Goal: Information Seeking & Learning: Check status

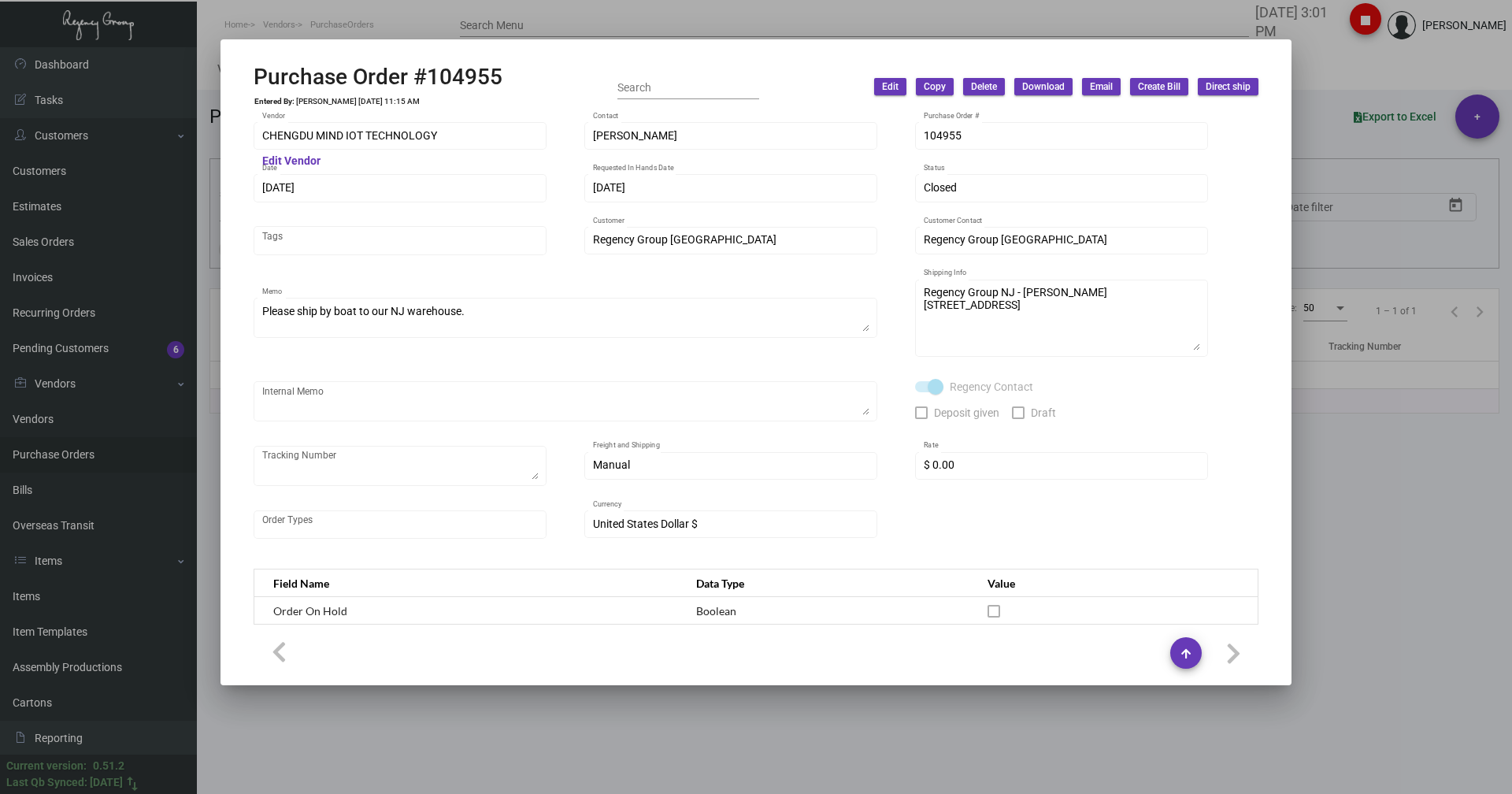
scroll to position [737, 0]
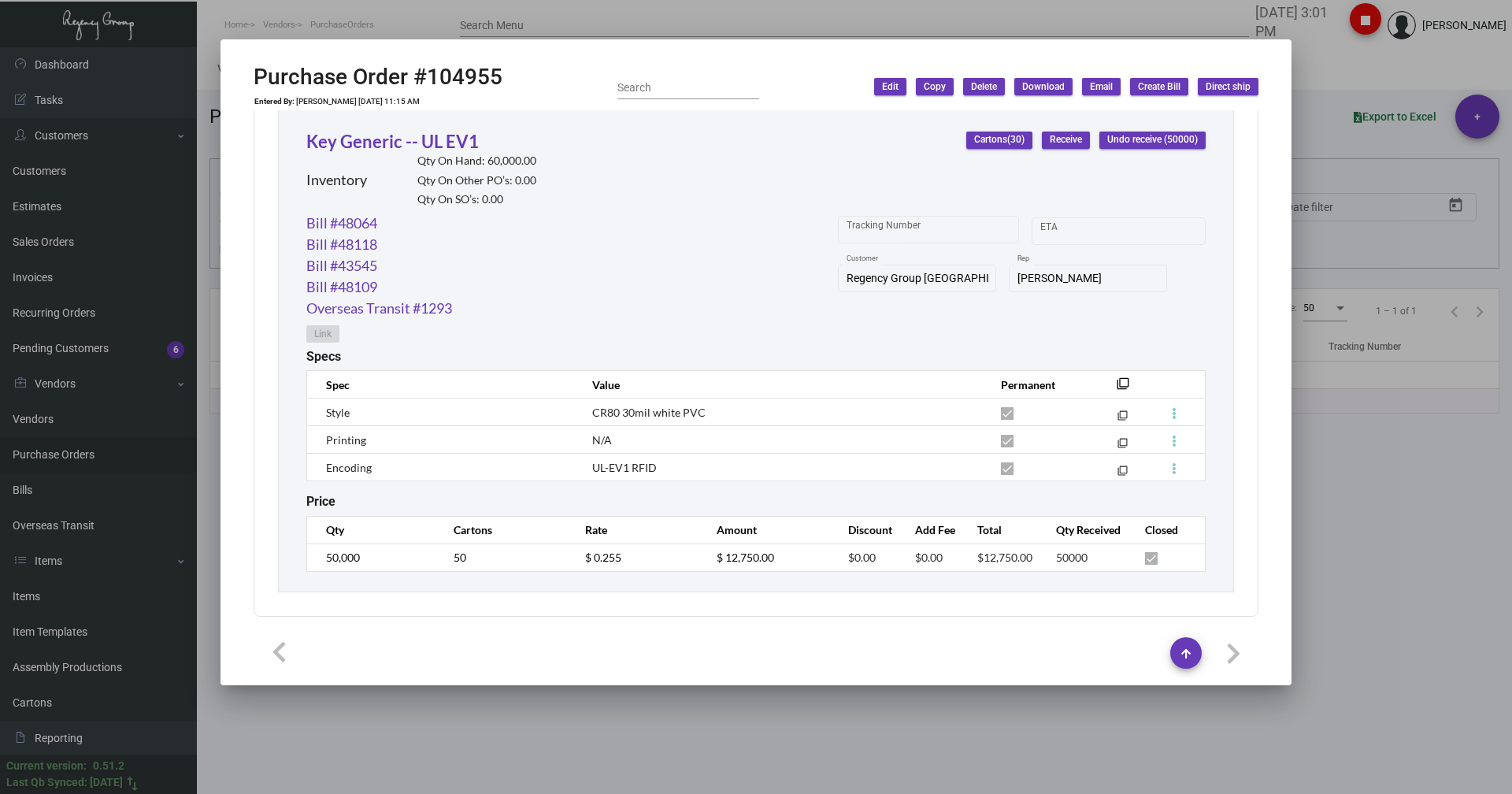
click at [294, 13] on div at bounding box center [756, 397] width 1512 height 794
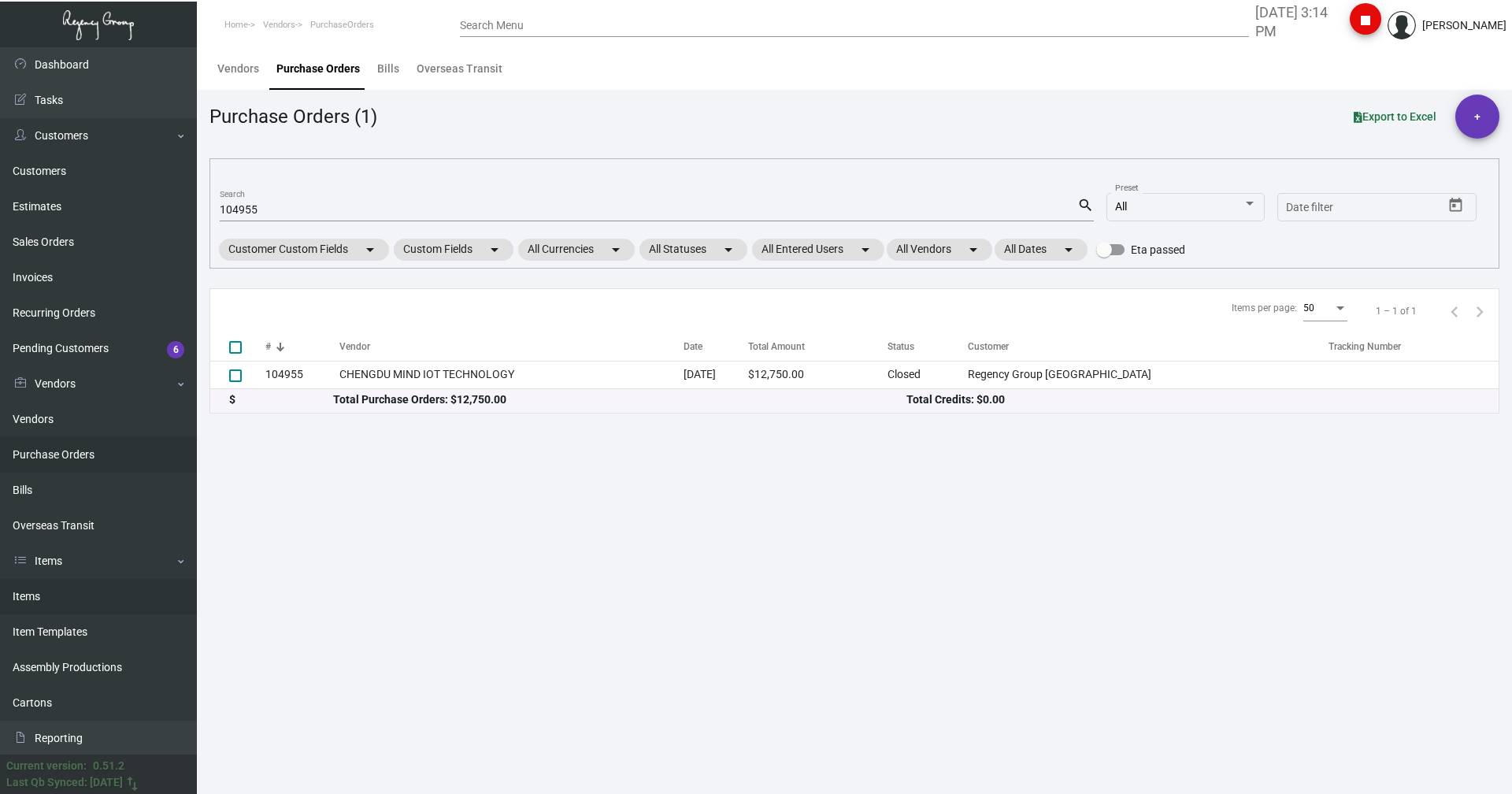
click at [29, 608] on link "Items" at bounding box center [98, 596] width 197 height 35
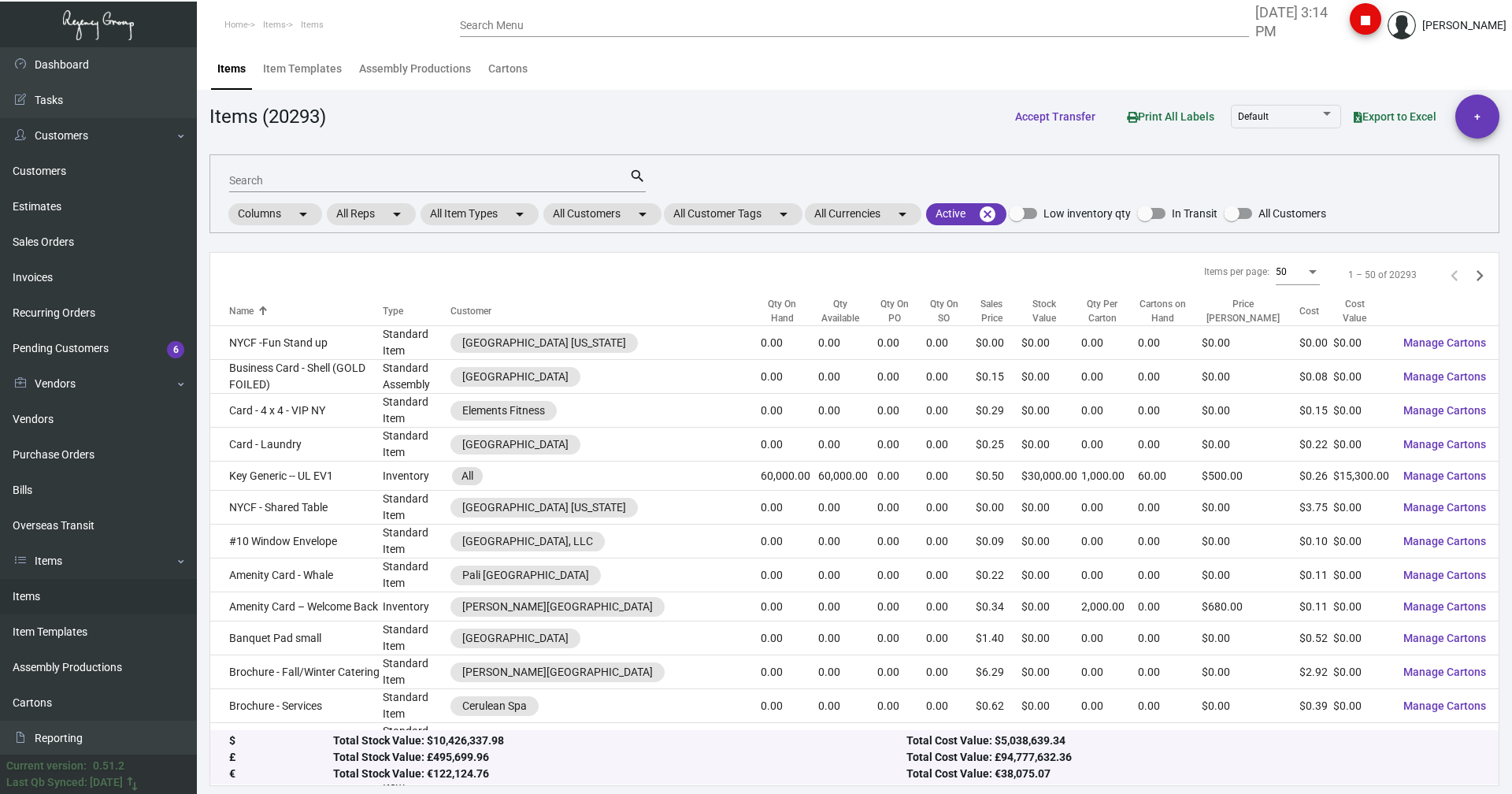
click at [263, 185] on input "Search" at bounding box center [428, 181] width 400 height 13
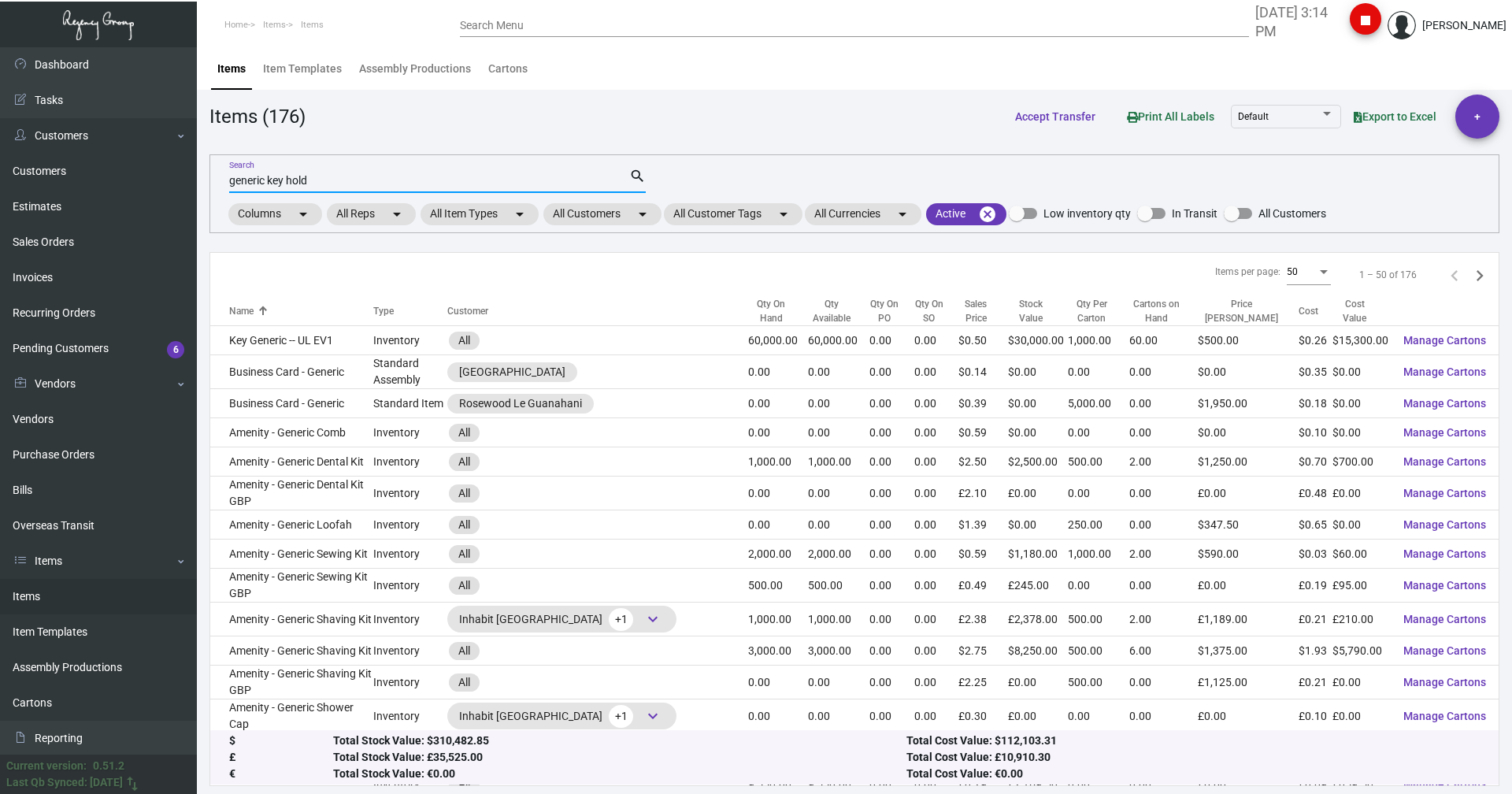
type input "generic key hold"
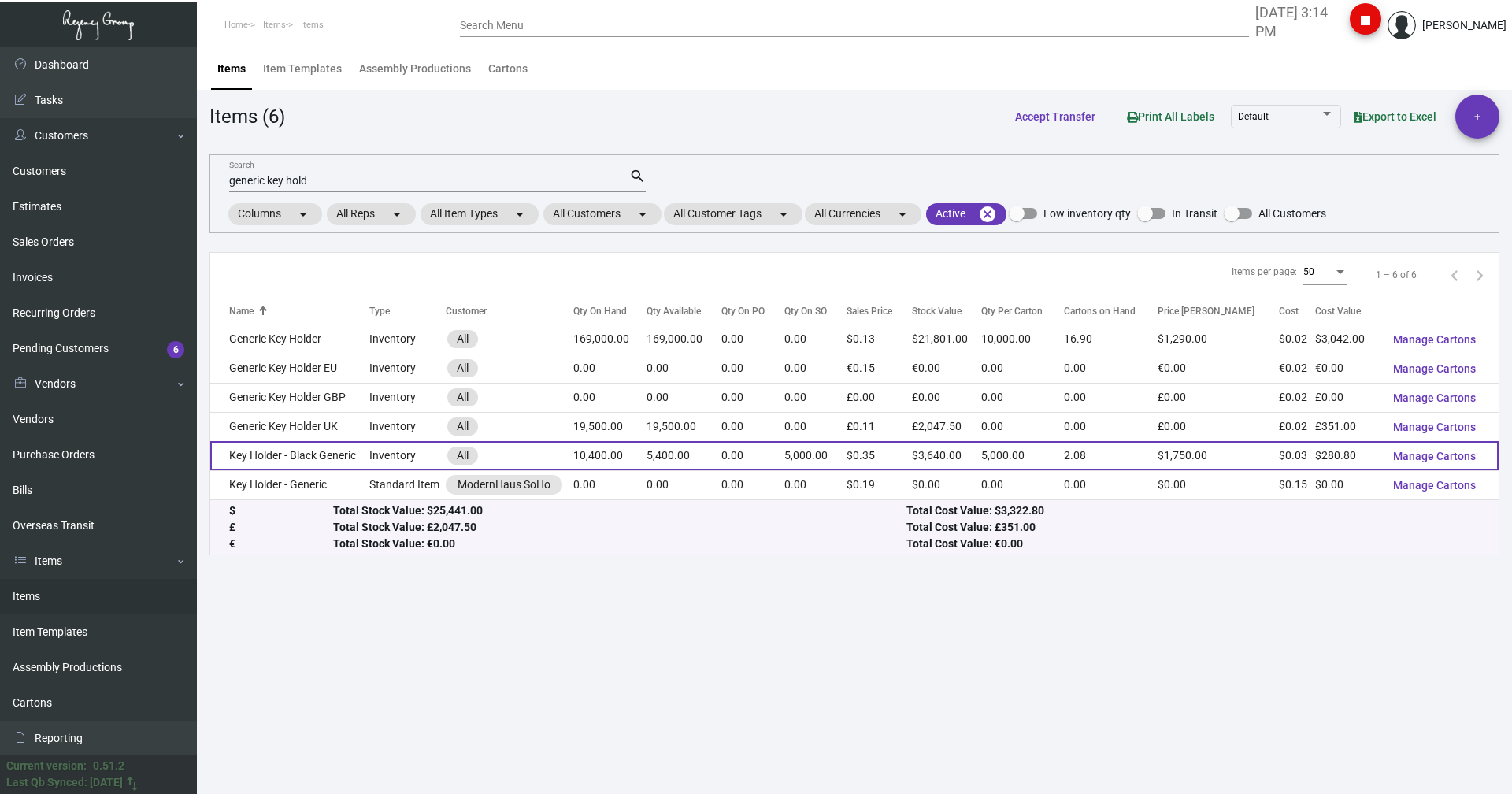
click at [264, 451] on td "Key Holder - Black Generic" at bounding box center [290, 455] width 159 height 29
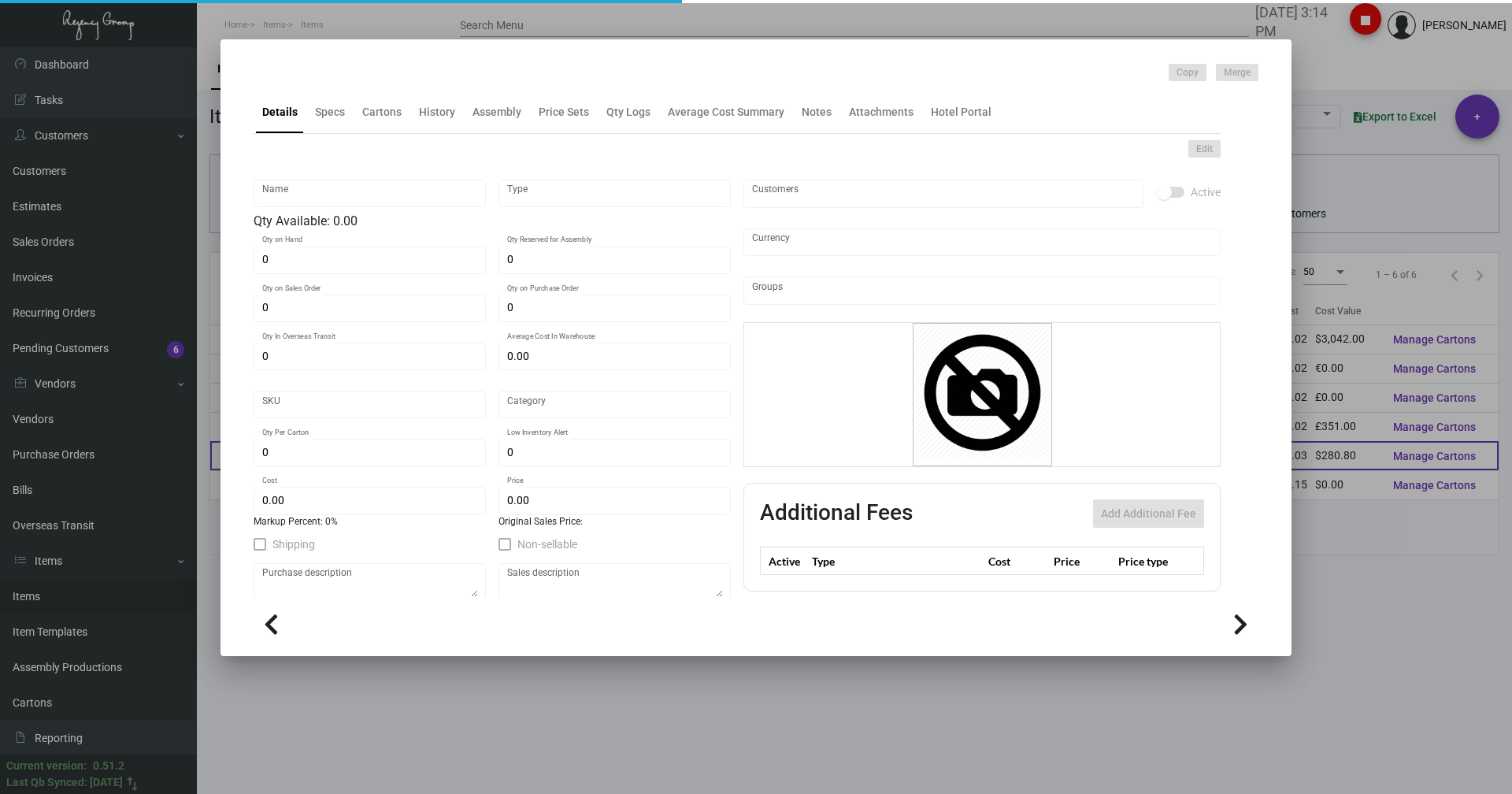
type input "Key Holder - Black Generic"
type input "Inventory"
type input "10,400"
type input "1,000"
type input "$ 0.44649"
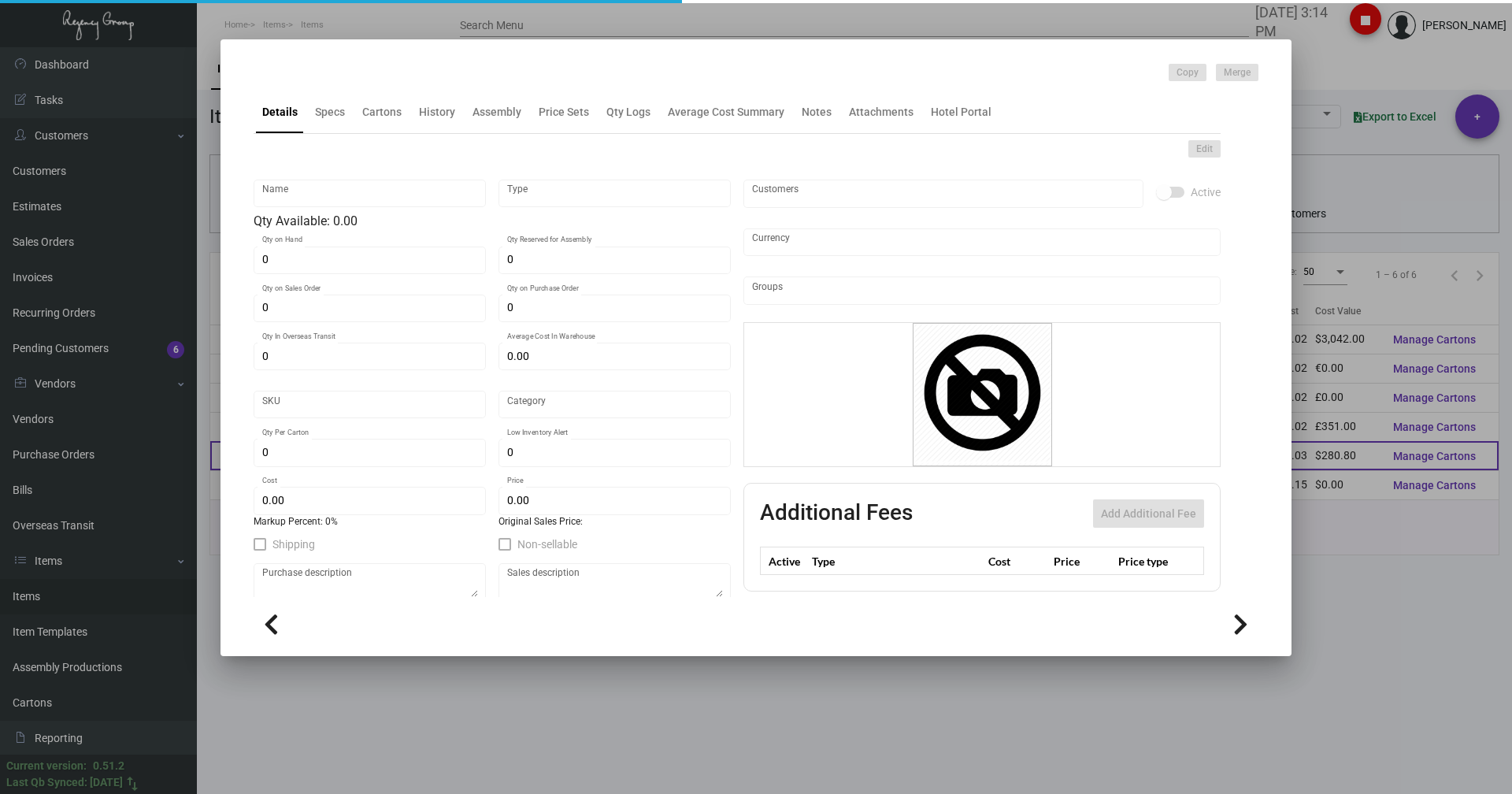
type input "55649"
type input "Standard"
type input "5,000"
type input "$ 0.027"
type input "$ 0.35"
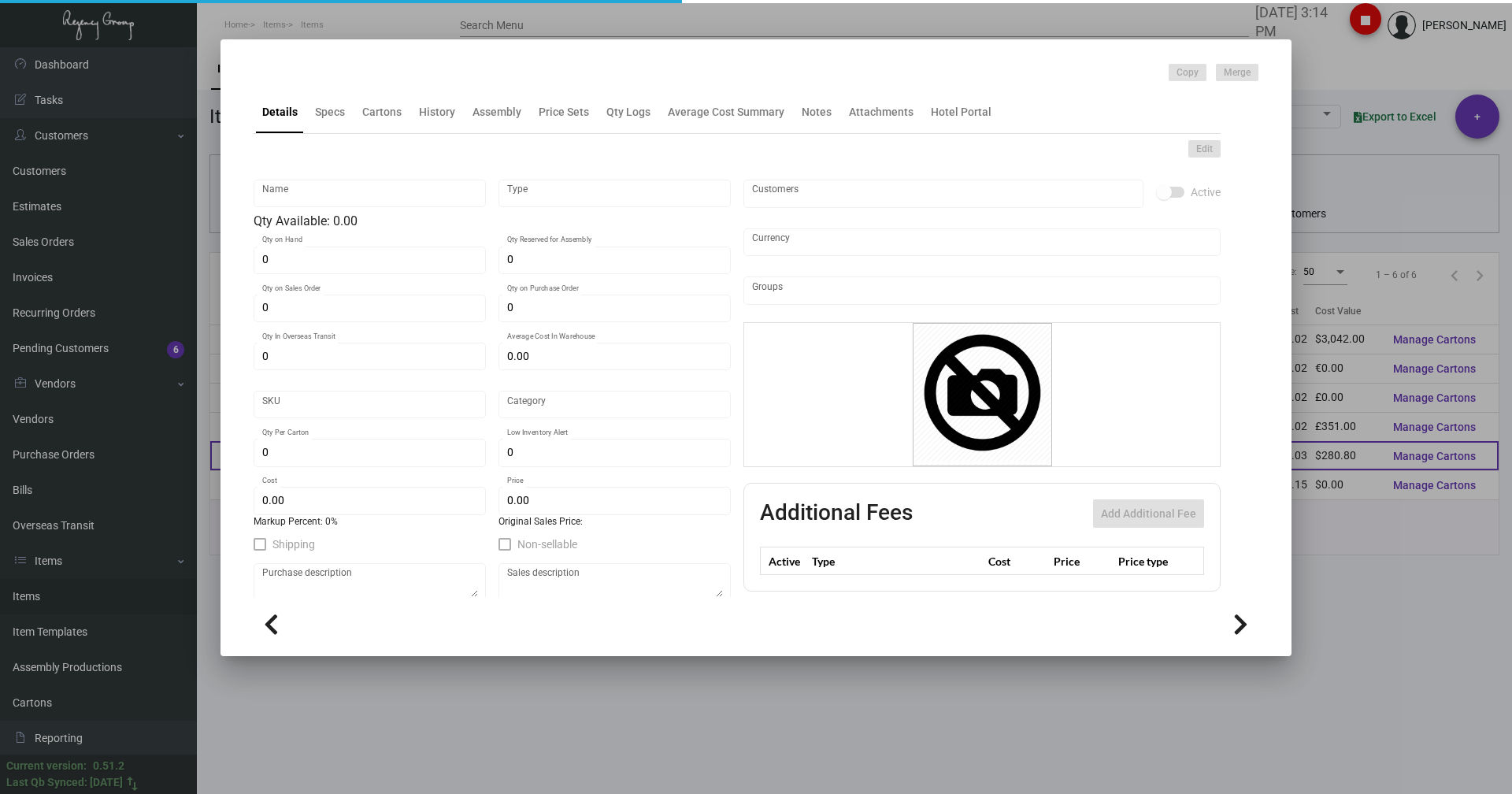
checkbox input "true"
type input "United States Dollar $"
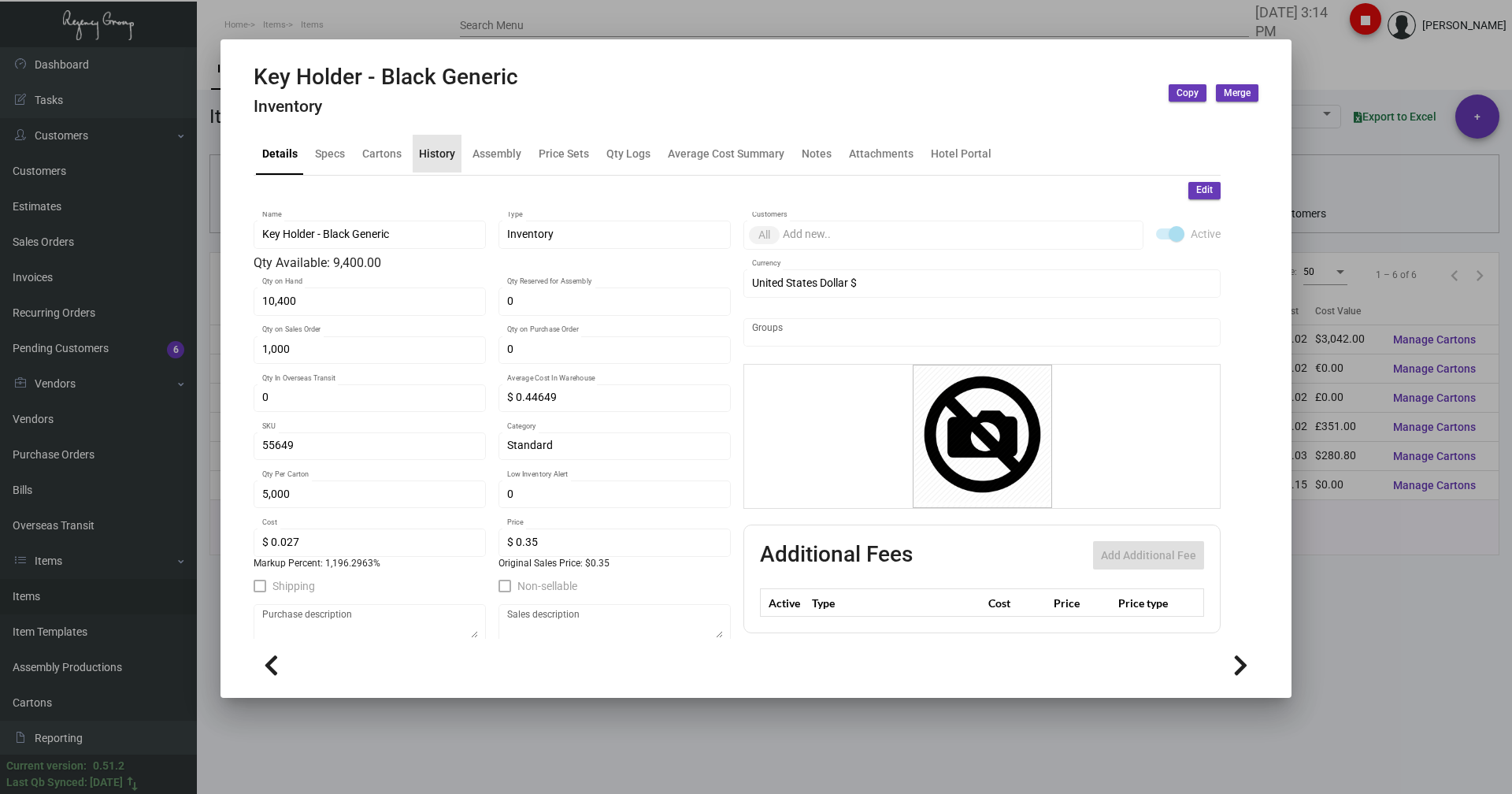
click at [451, 152] on div "History" at bounding box center [437, 154] width 36 height 17
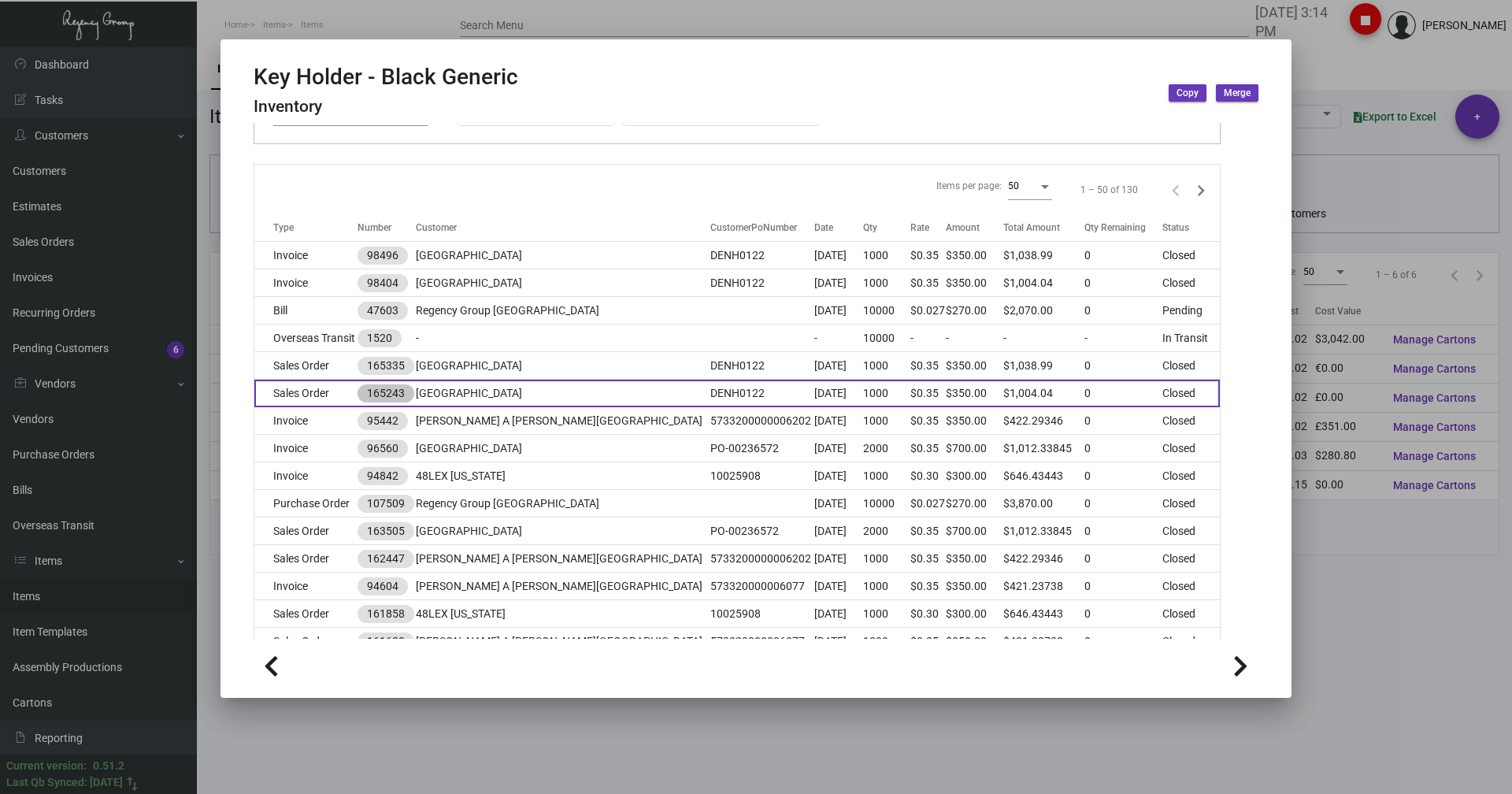
scroll to position [237, 0]
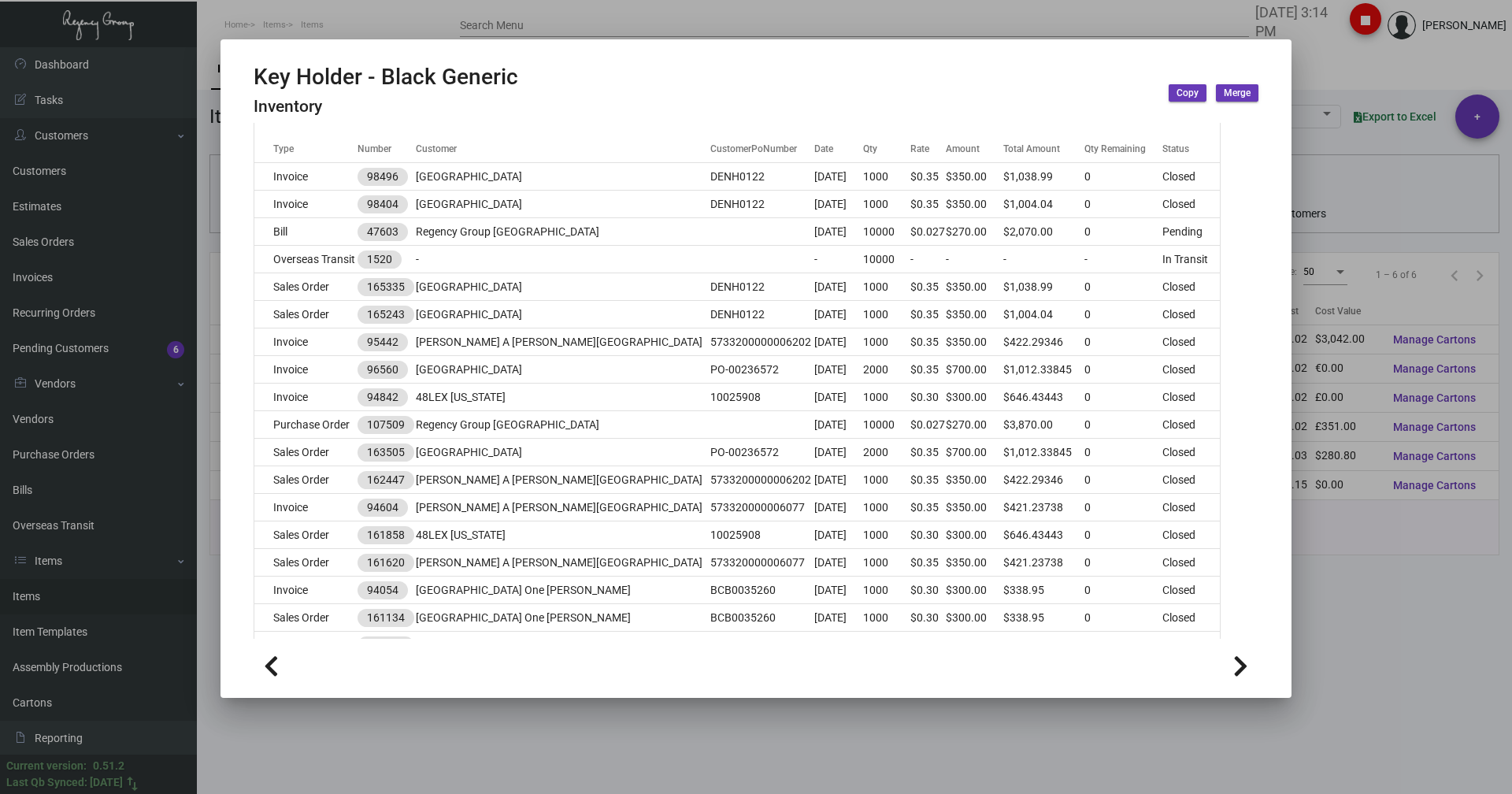
click at [437, 26] on div at bounding box center [756, 397] width 1512 height 794
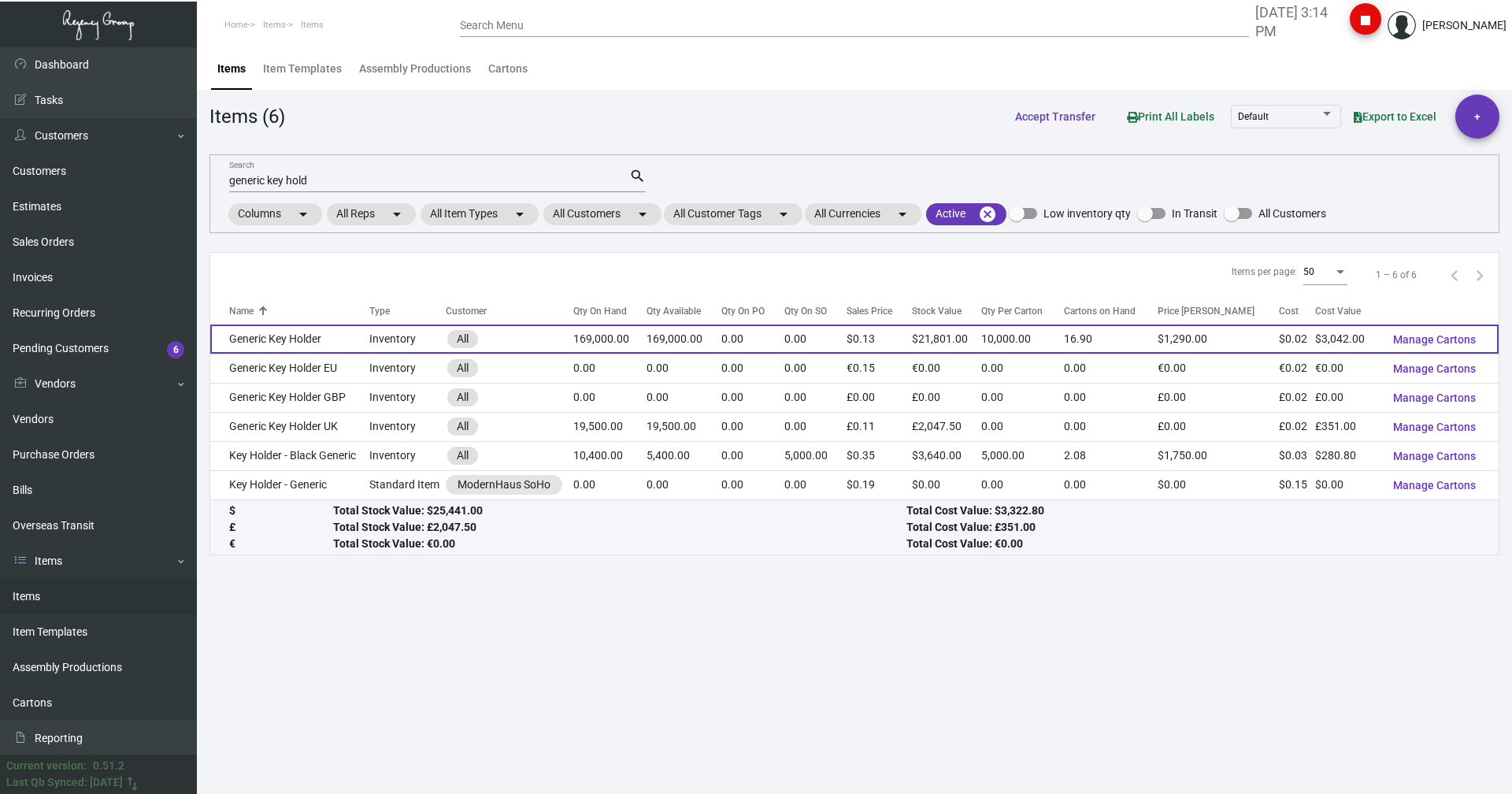
click at [265, 335] on td "Generic Key Holder" at bounding box center [290, 339] width 159 height 29
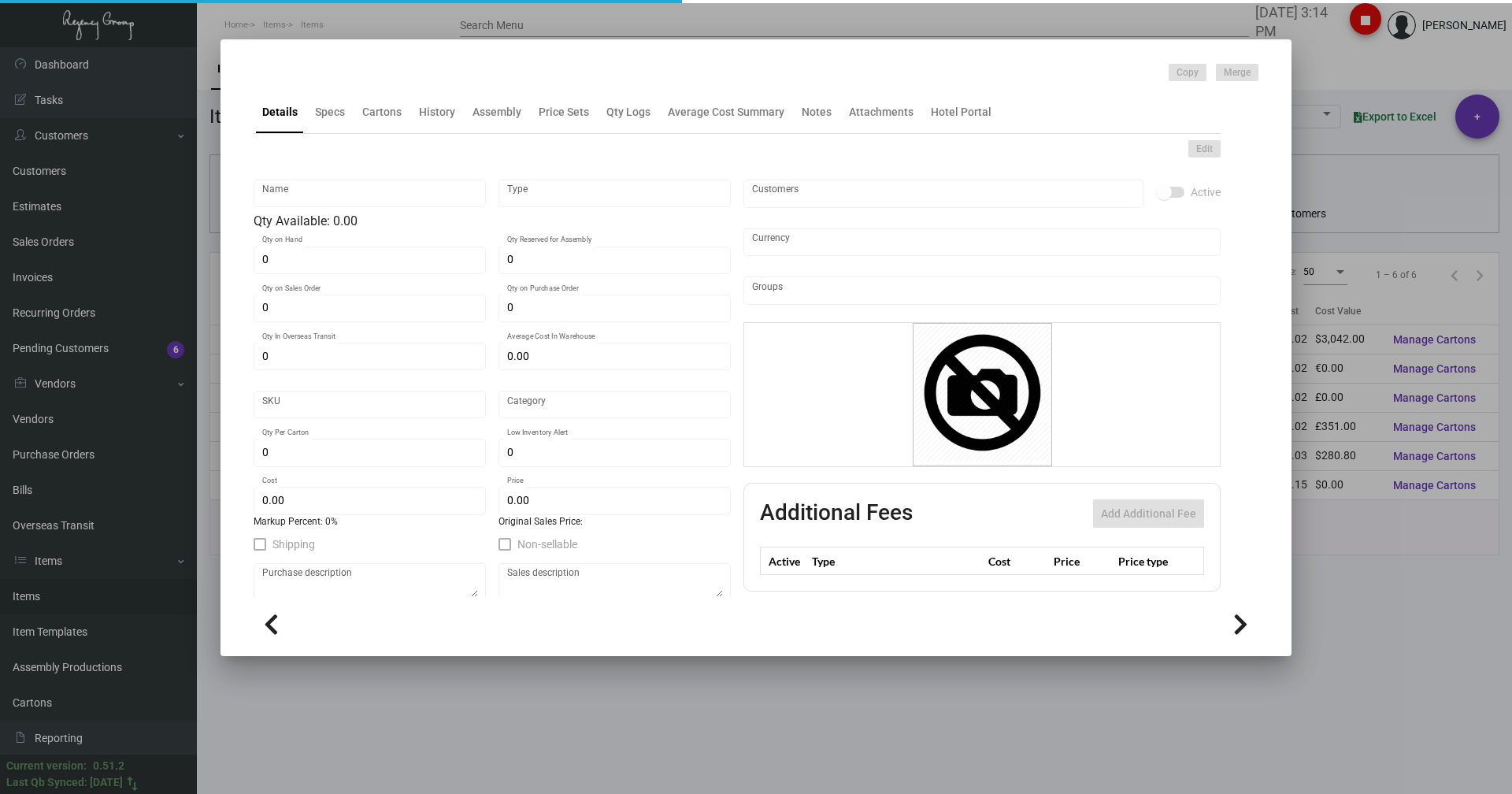
type input "Generic Key Holder"
type input "Inventory"
type input "169,000"
type input "$ 0.85"
type input "2646"
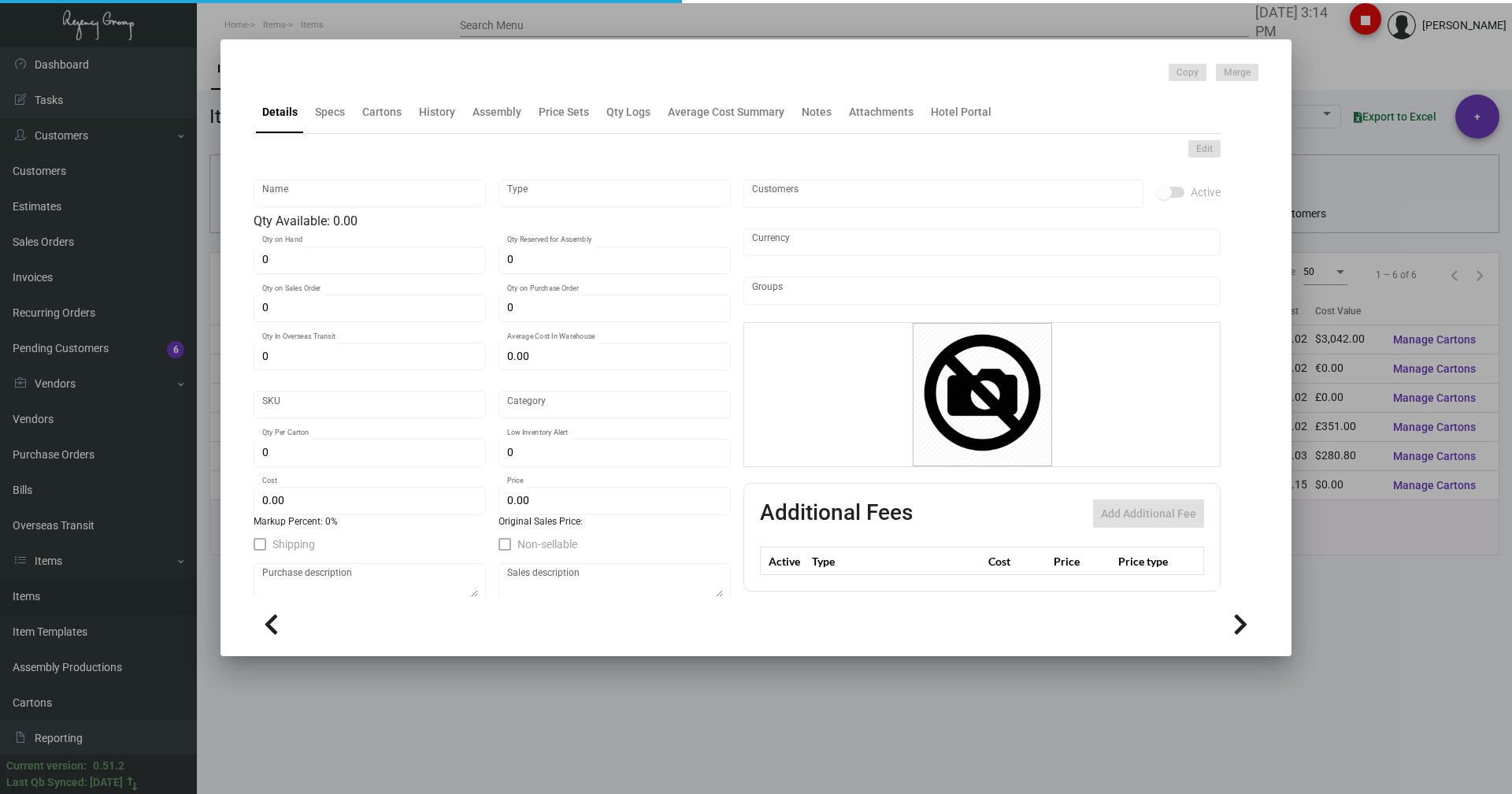
type input "Standard"
type input "10,000"
type input "5,000"
type input "$ 0.018"
type input "$ 0.129"
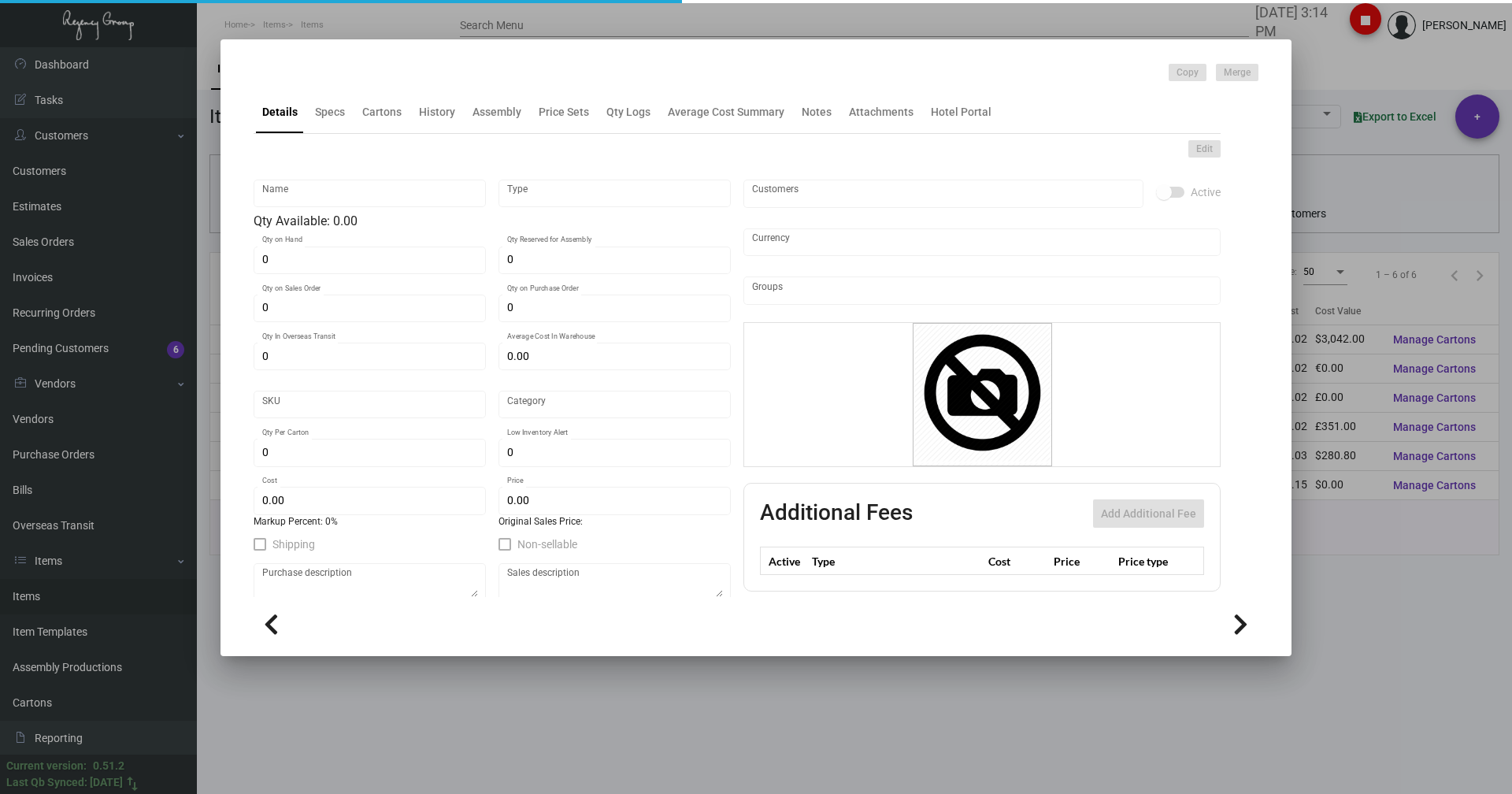
type textarea "BLANK KEY CARD HOLDERS: #24 WHITE WOVE, THUMBCUT"
type textarea "Key Card Holders: #24 white wove, thumbcut"
checkbox input "true"
type input "United States Dollar $"
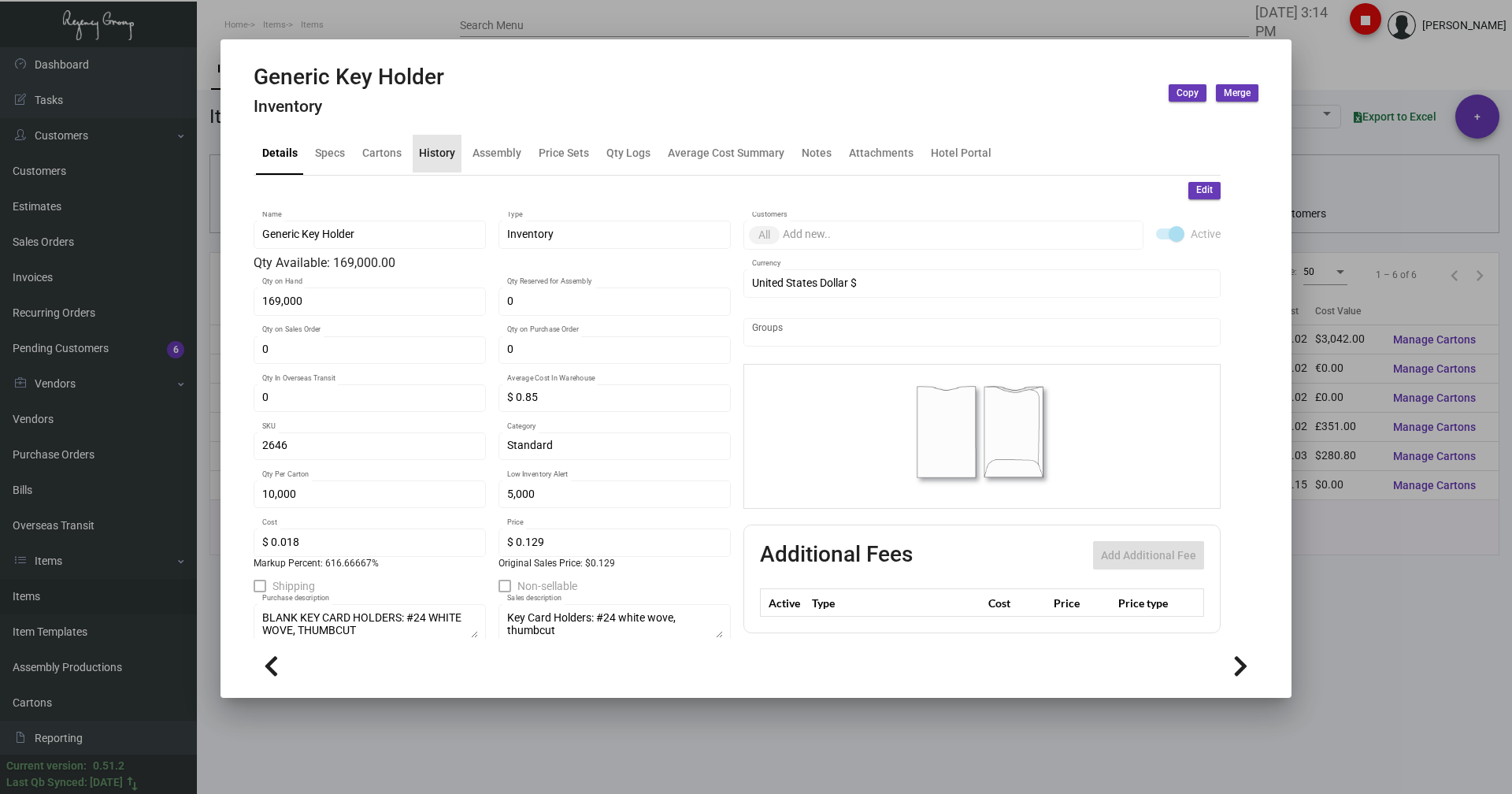
click at [422, 152] on div "History" at bounding box center [437, 154] width 36 height 17
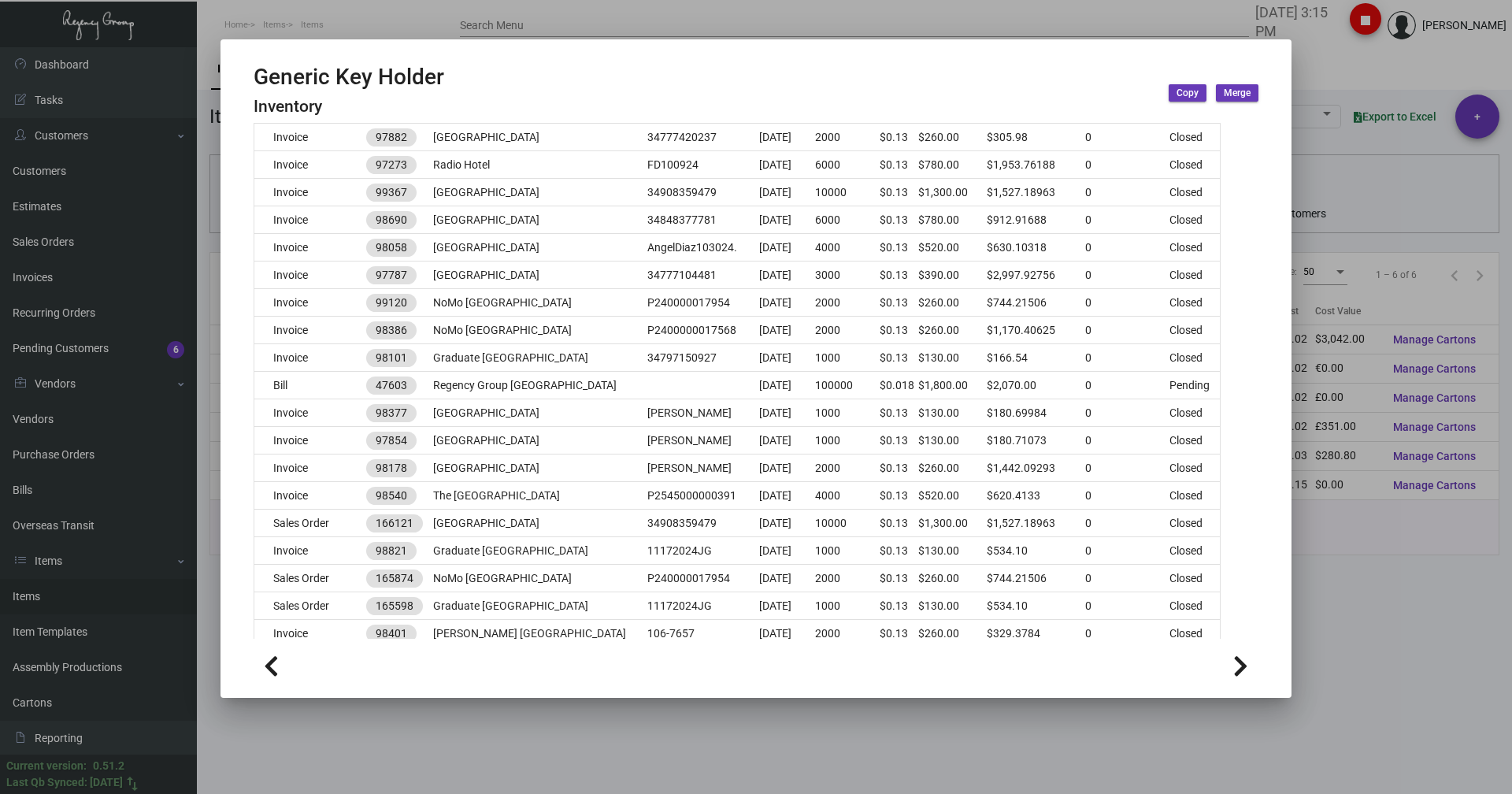
scroll to position [389, 0]
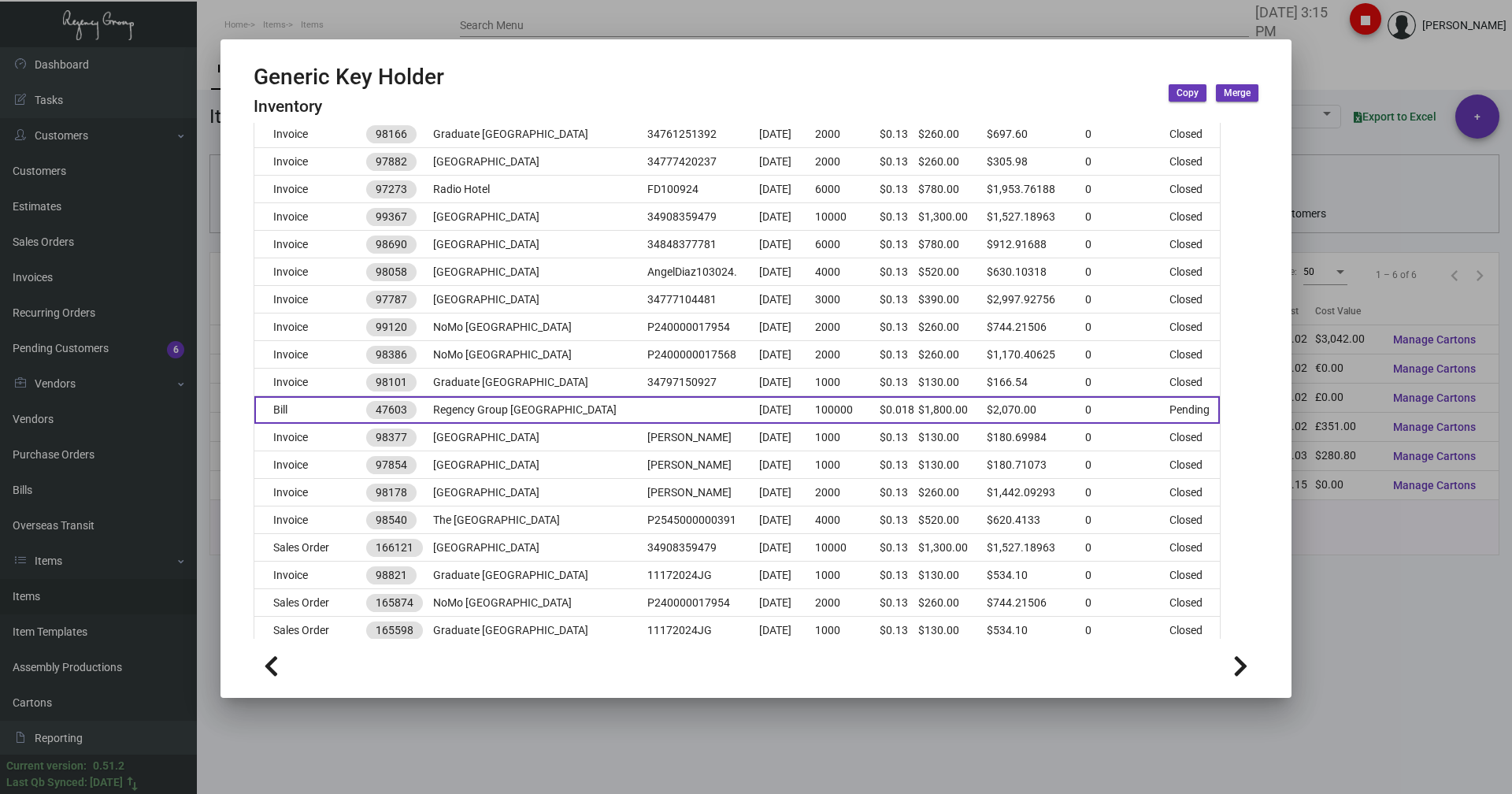
click at [292, 403] on td "Bill" at bounding box center [310, 410] width 111 height 28
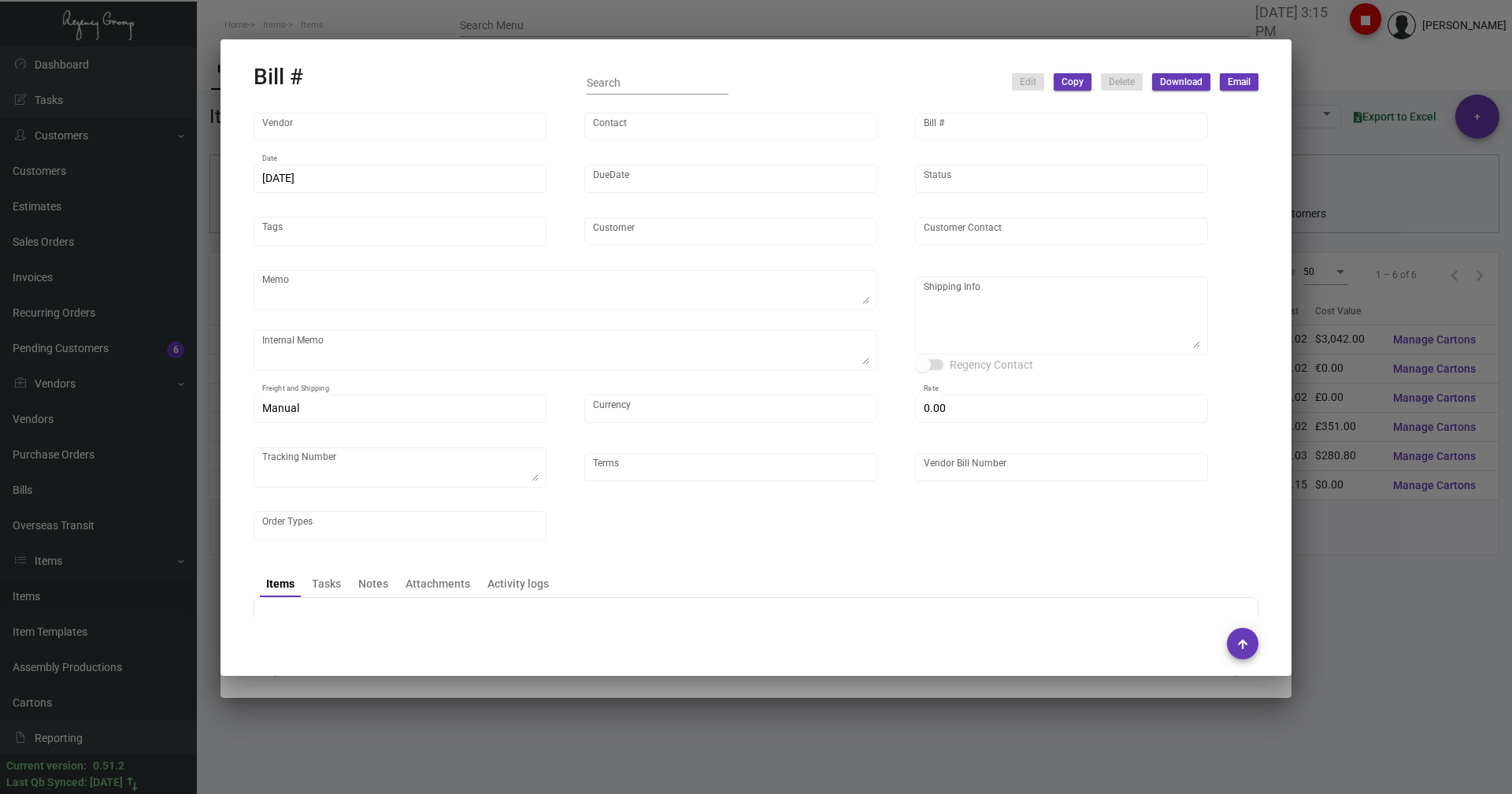
type input "Shanghai East Industrial Co., Ltd,"
type input "[PERSON_NAME]"
type input "47603"
type input "[DATE]"
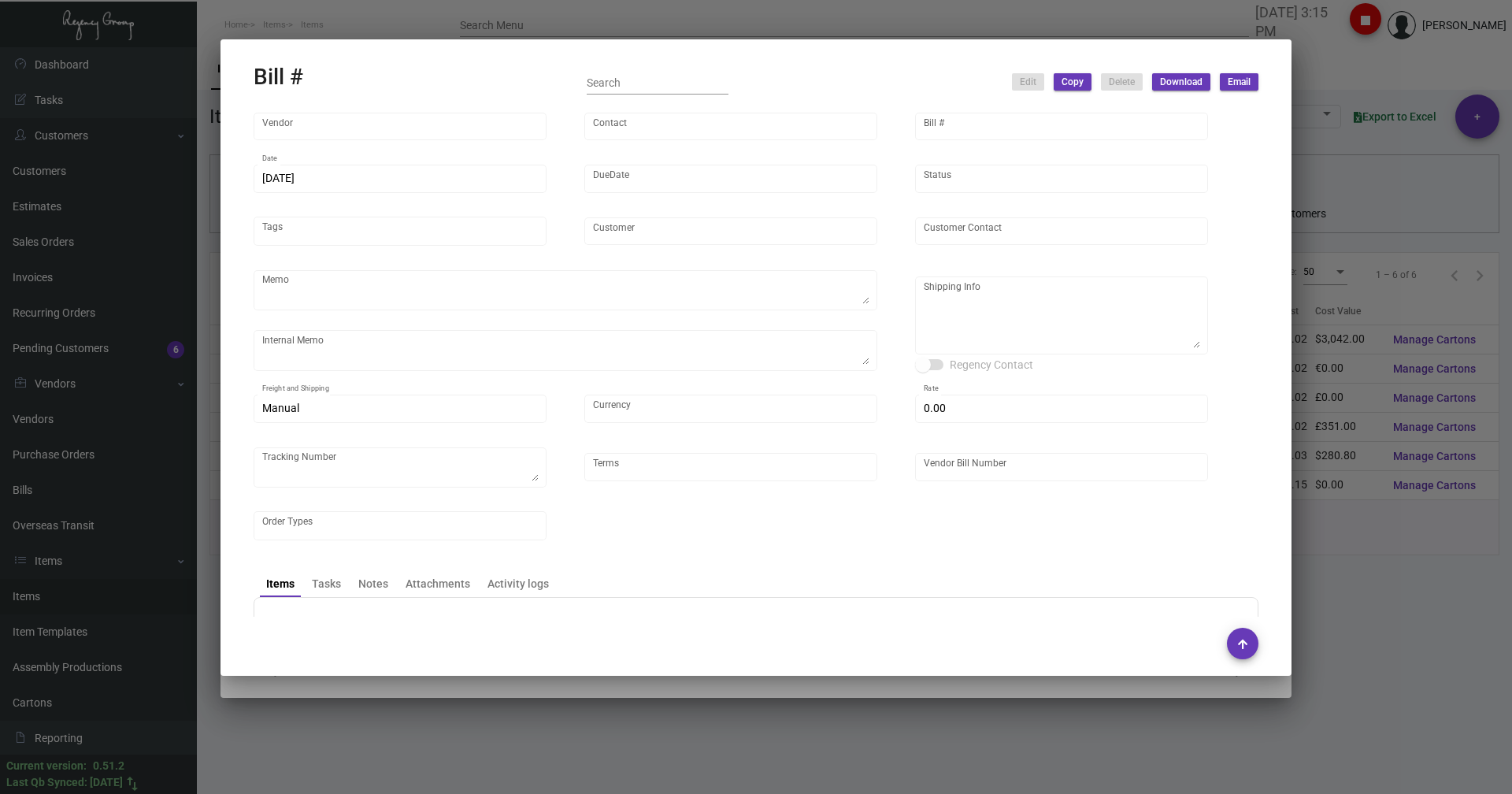
type input "Regency Group [GEOGRAPHIC_DATA]"
type input "Receiving C/O"
type textarea "Generic key holder: please ship half once ready and the balance before CNY. Bla…"
type textarea "[DATE] - 10K via air - DHL#4255193784"
type textarea "Regency Group NYC - Receiving C/O [STREET_ADDRESS][US_STATE]"
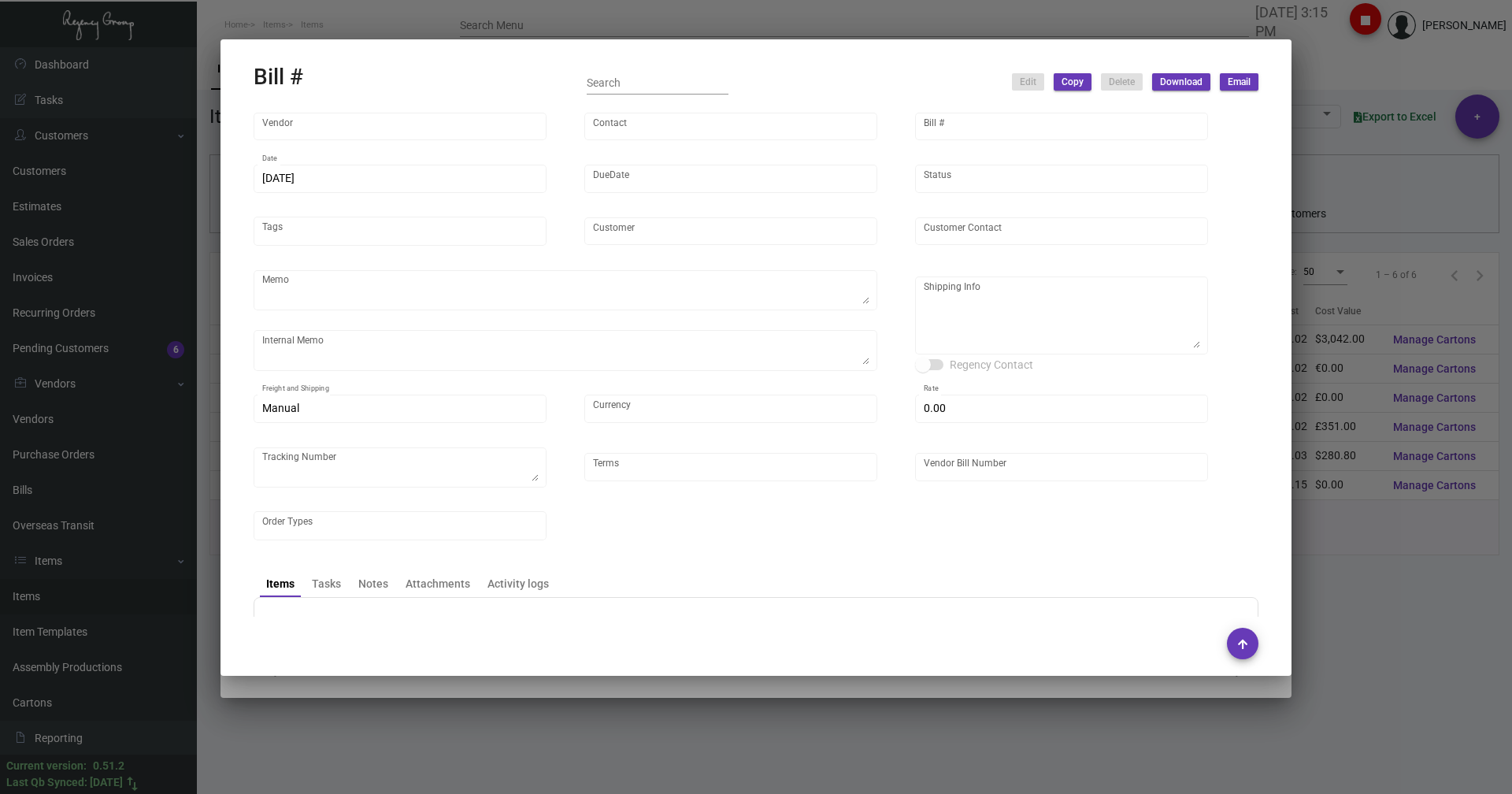
type input "United States Dollar $"
type input "$ 0.00"
type textarea "737218C"
type input "Net 30"
type input "East20241125_107509"
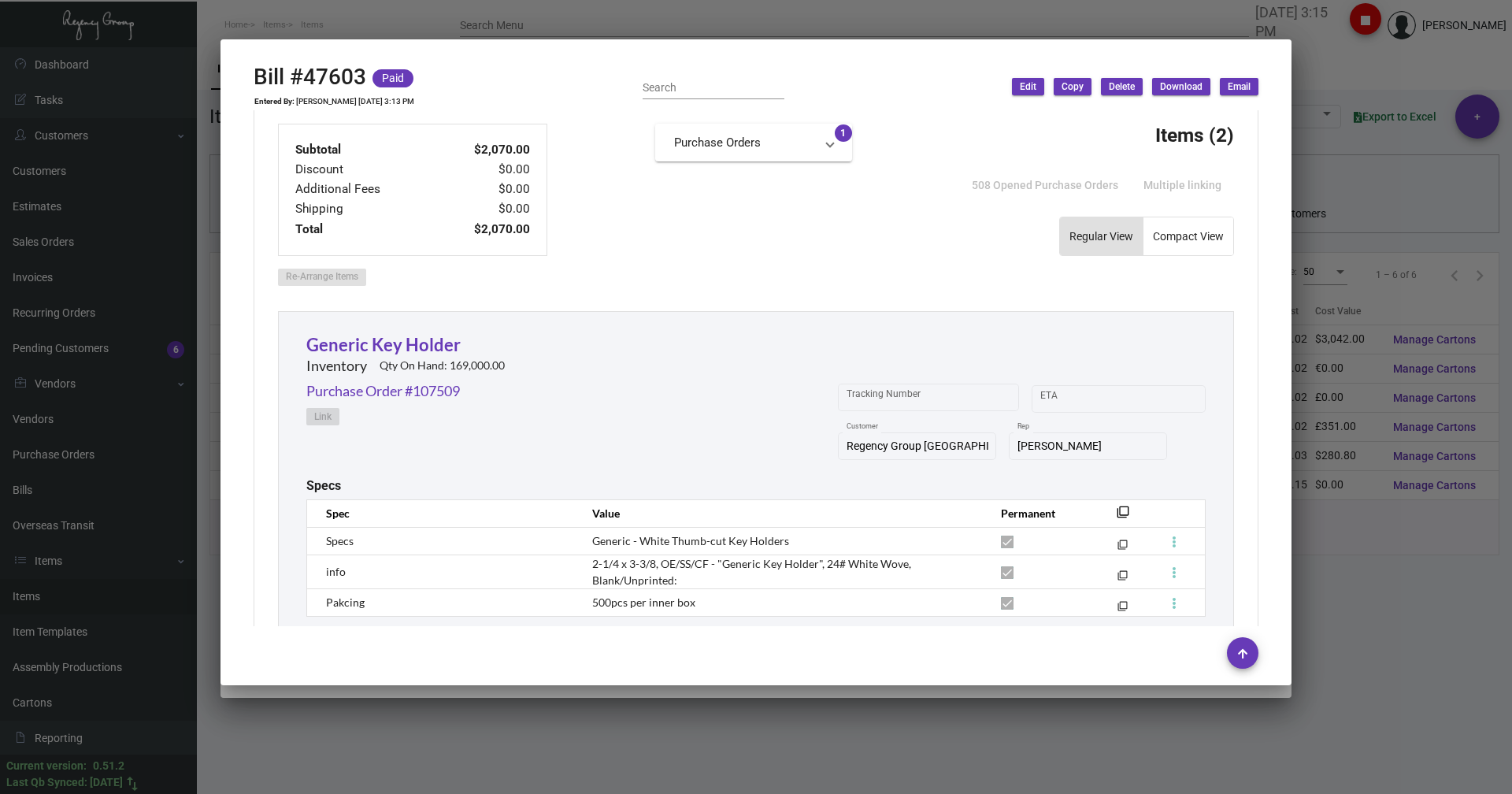
scroll to position [551, 0]
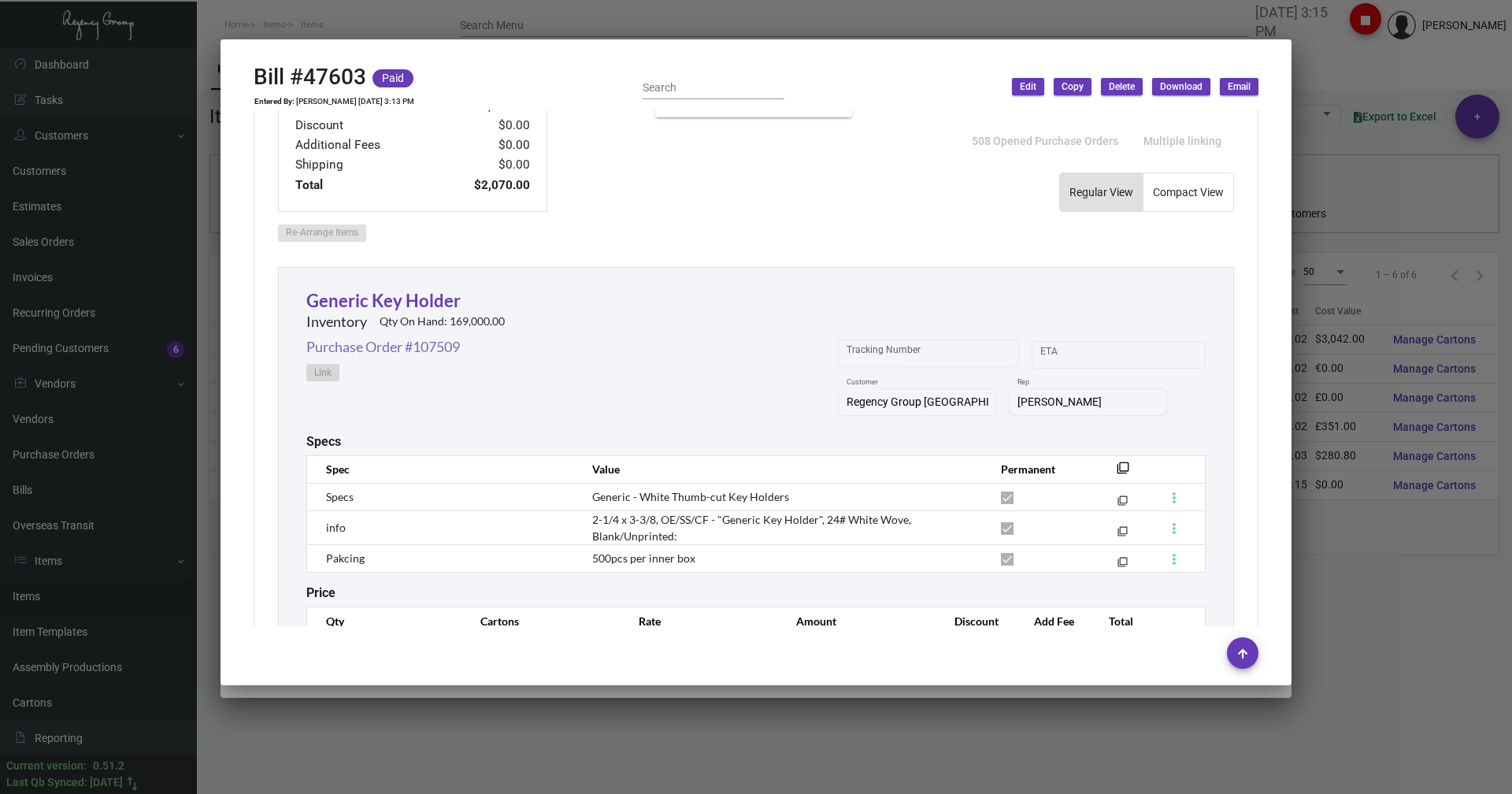
click at [365, 350] on link "Purchase Order #107509" at bounding box center [383, 346] width 154 height 21
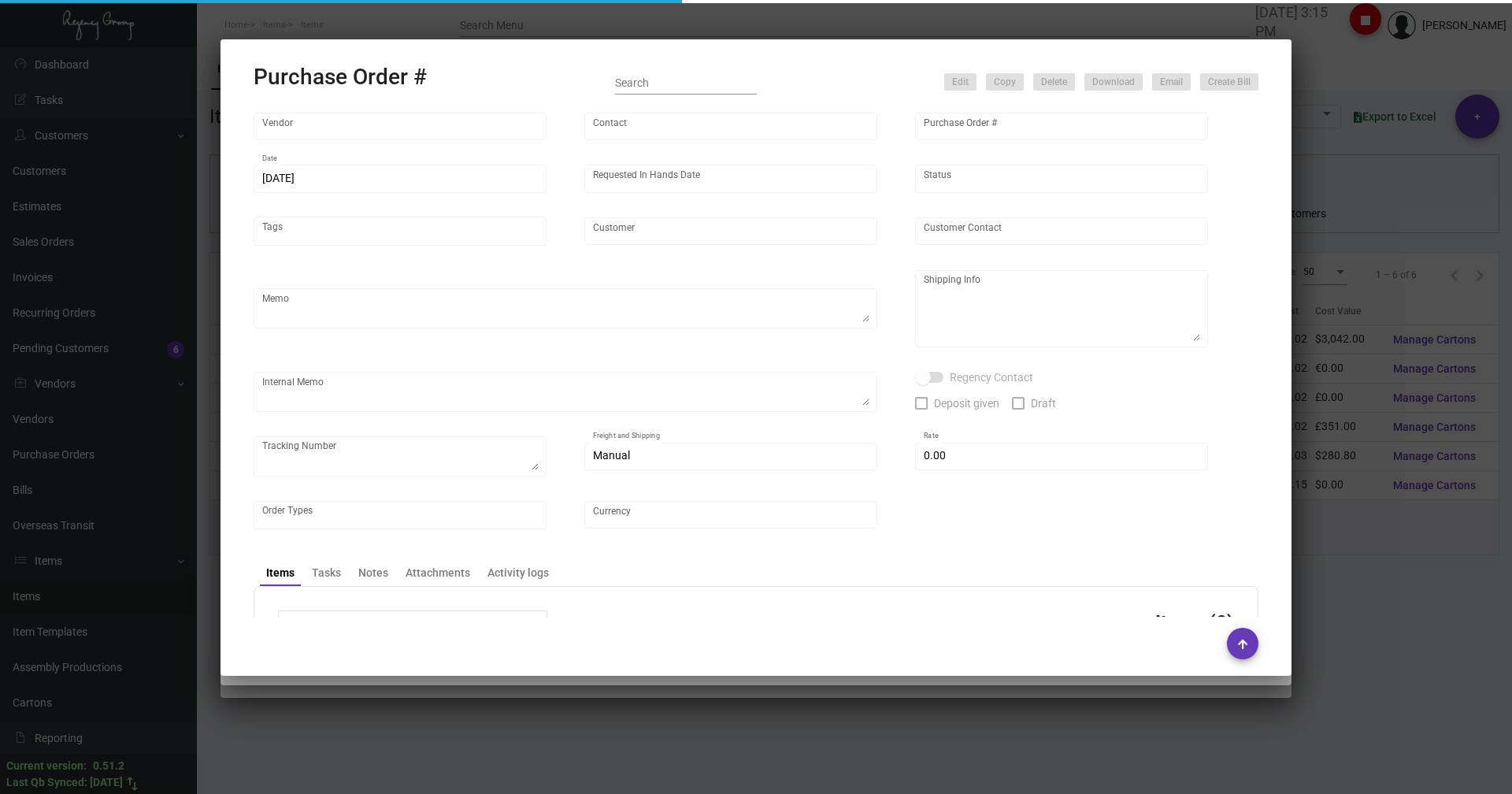
type input "Shanghai East Industrial Co., Ltd,"
type input "[PERSON_NAME]"
type input "107509"
type input "[DATE]"
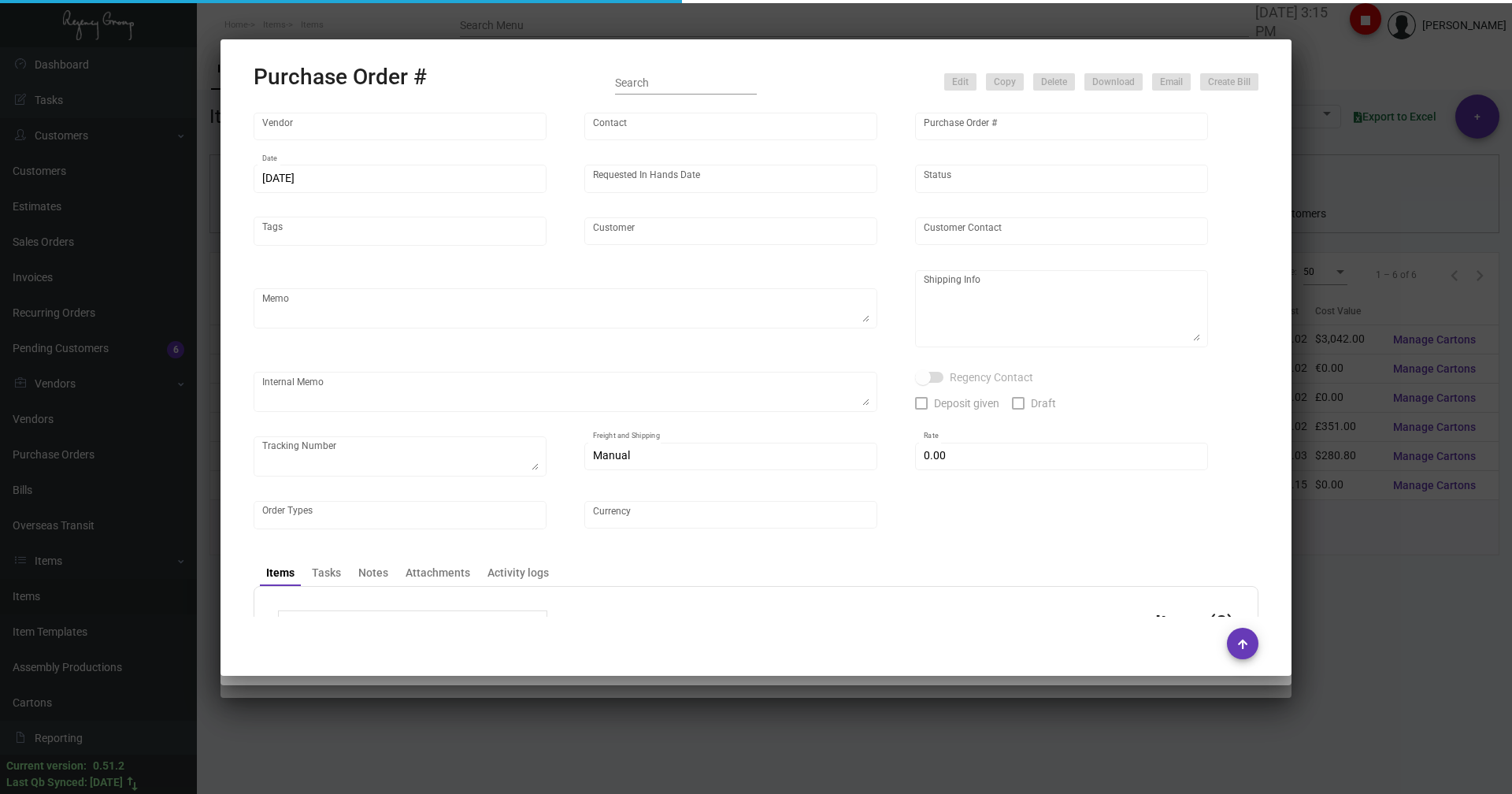
type input "Regency Group [GEOGRAPHIC_DATA]"
type textarea "Generic key holder: please ship half once ready and the balance before CNY. Bla…"
type textarea "Regency Group NJ - [PERSON_NAME] [STREET_ADDRESS]"
type textarea "[DATE] - 10K via air - DHL#4255193784"
checkbox input "true"
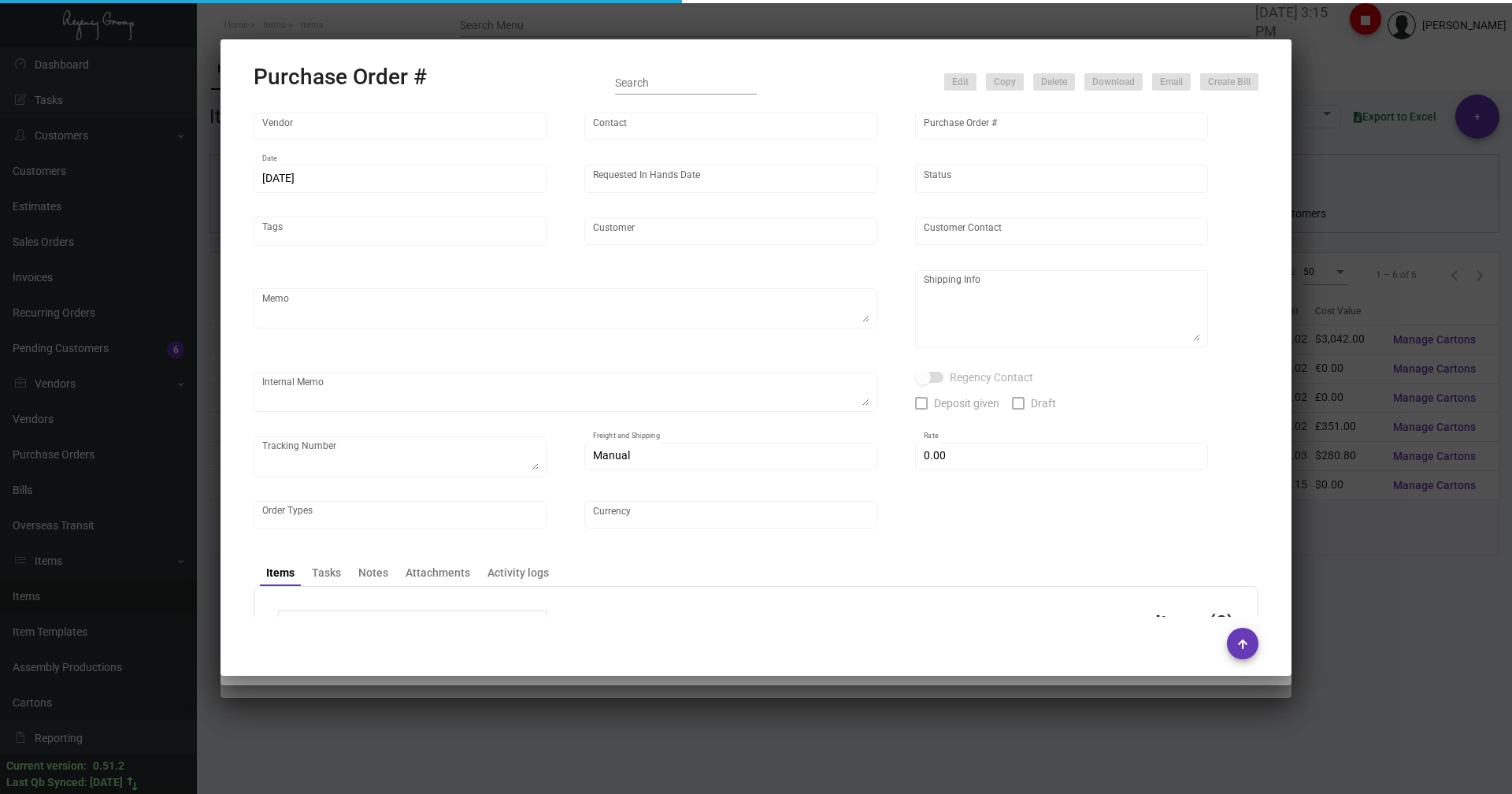
type input "$ 0.00"
type input "United States Dollar $"
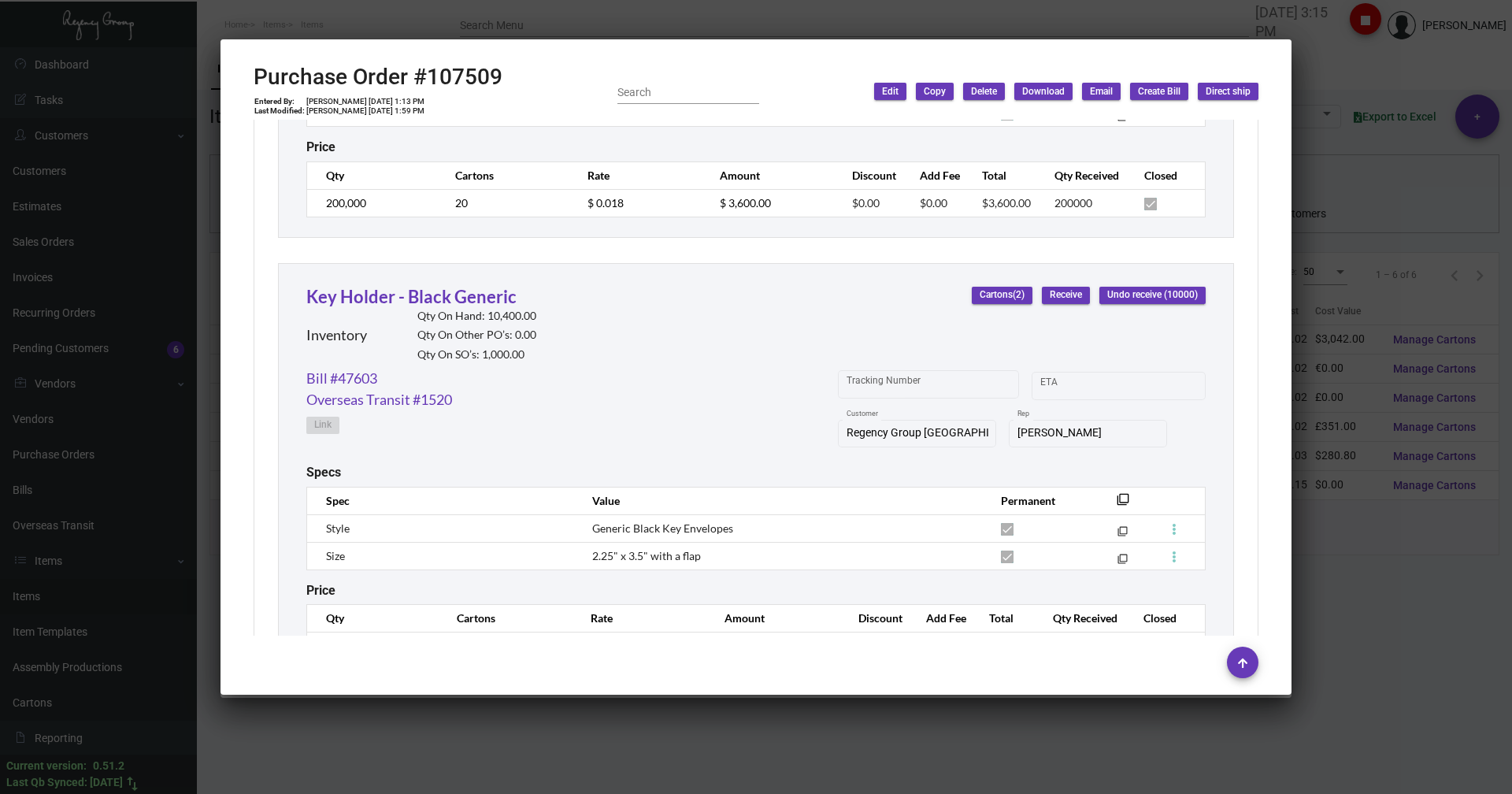
scroll to position [1195, 0]
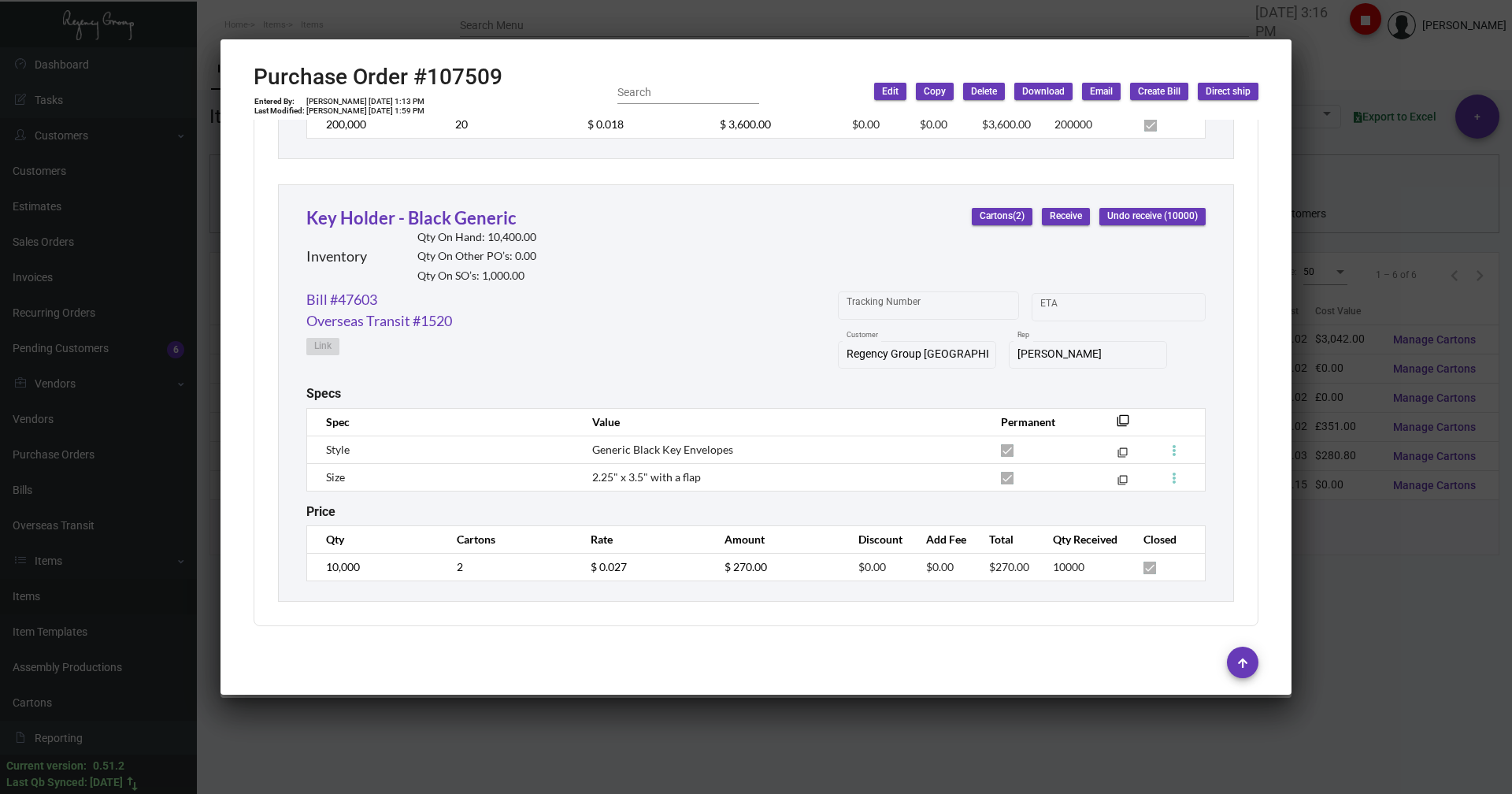
click at [1406, 60] on div at bounding box center [756, 397] width 1512 height 794
